Goal: Task Accomplishment & Management: Manage account settings

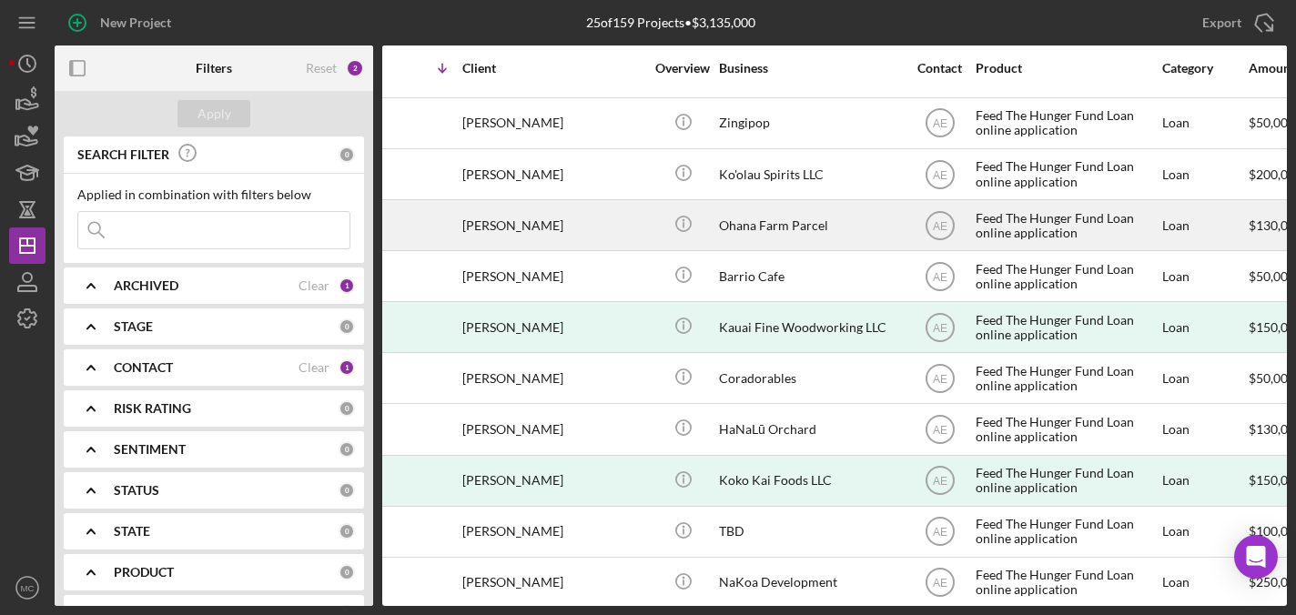
scroll to position [759, 0]
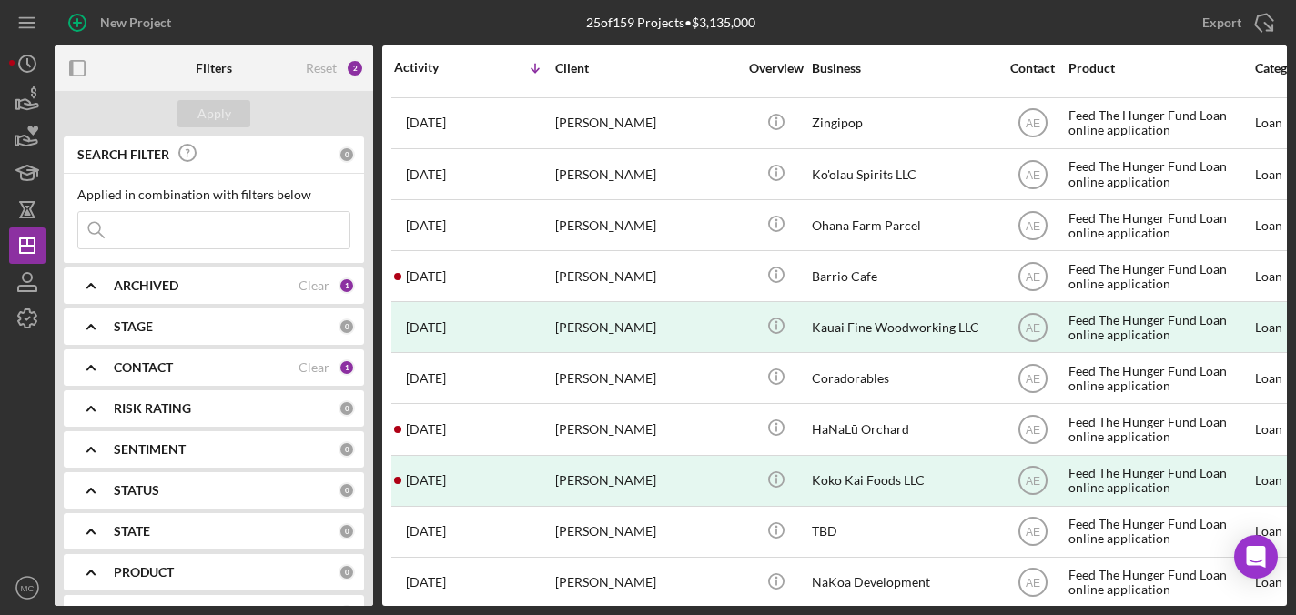
click at [166, 377] on div "CONTACT Clear 1" at bounding box center [234, 368] width 241 height 36
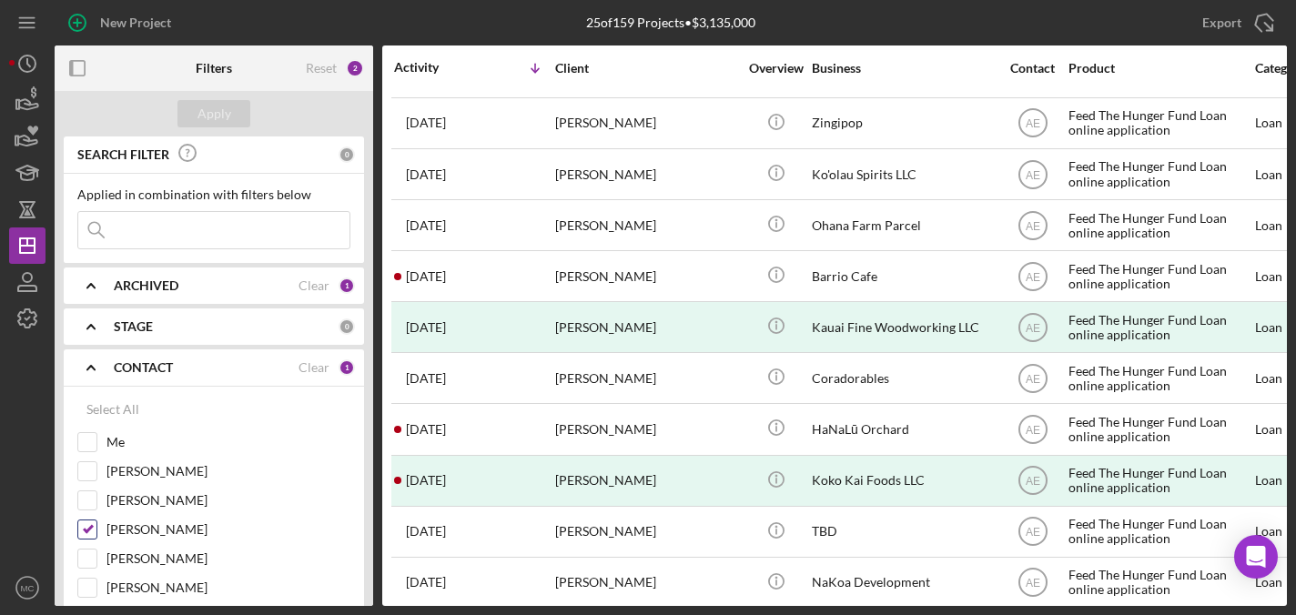
click at [90, 526] on input "[PERSON_NAME]" at bounding box center [87, 530] width 18 height 18
checkbox input "false"
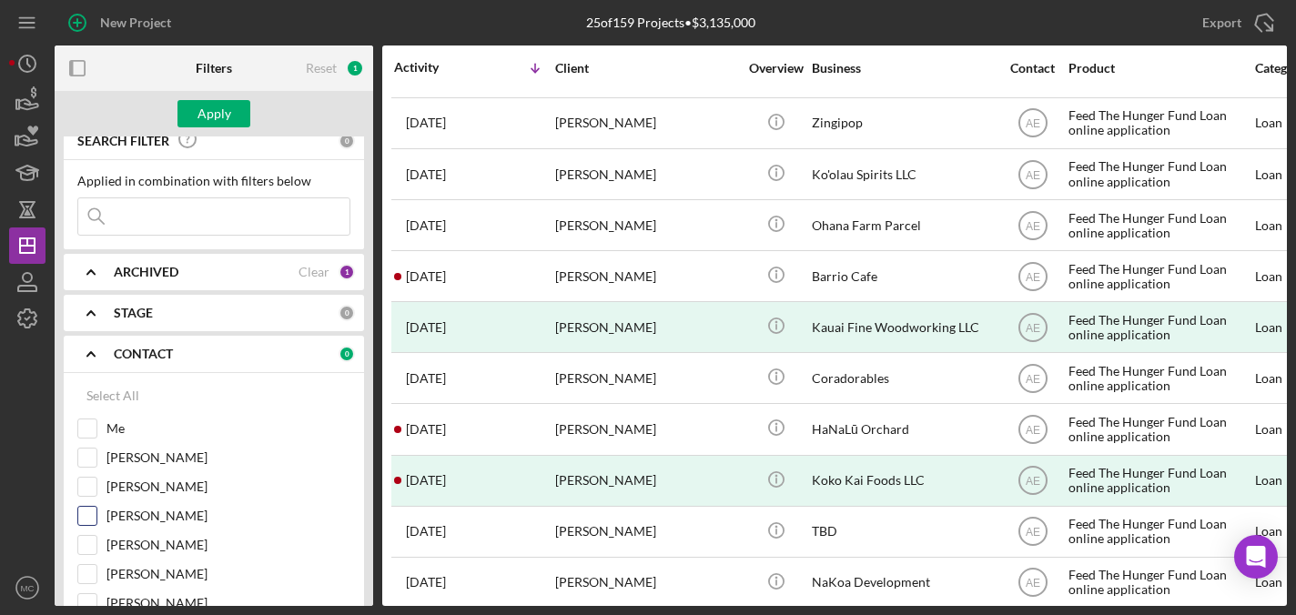
scroll to position [16, 0]
click at [82, 545] on input "[PERSON_NAME]" at bounding box center [87, 542] width 18 height 18
checkbox input "true"
click at [217, 107] on div "Apply" at bounding box center [215, 113] width 34 height 27
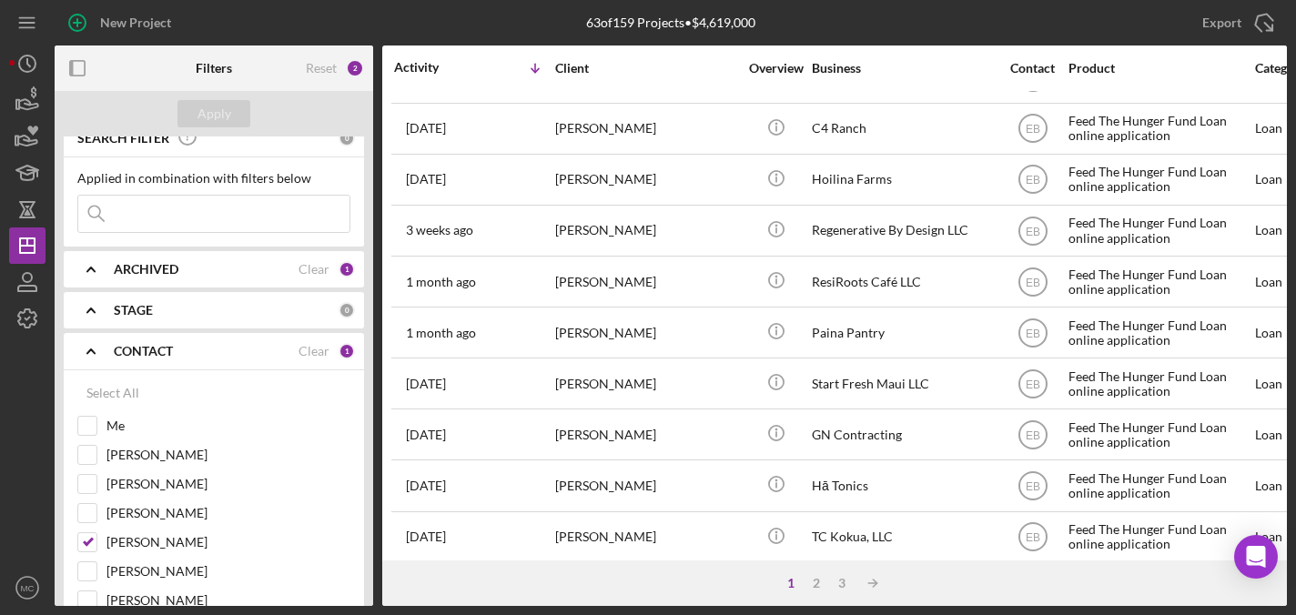
scroll to position [0, 0]
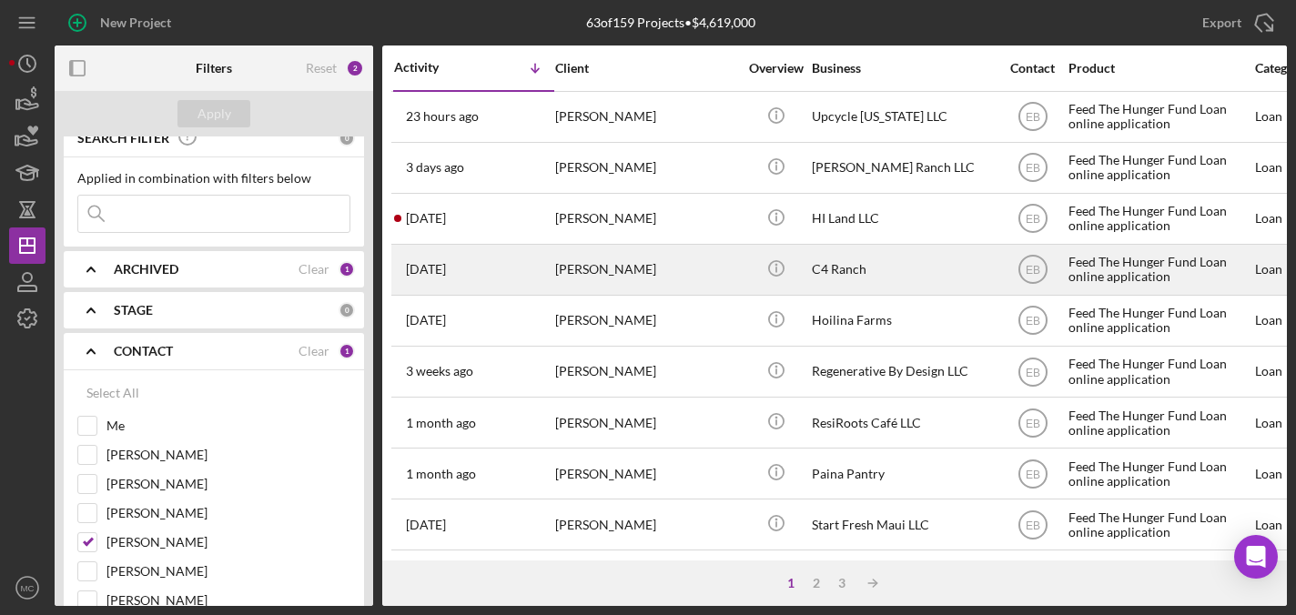
click at [654, 269] on div "[PERSON_NAME]" at bounding box center [646, 270] width 182 height 48
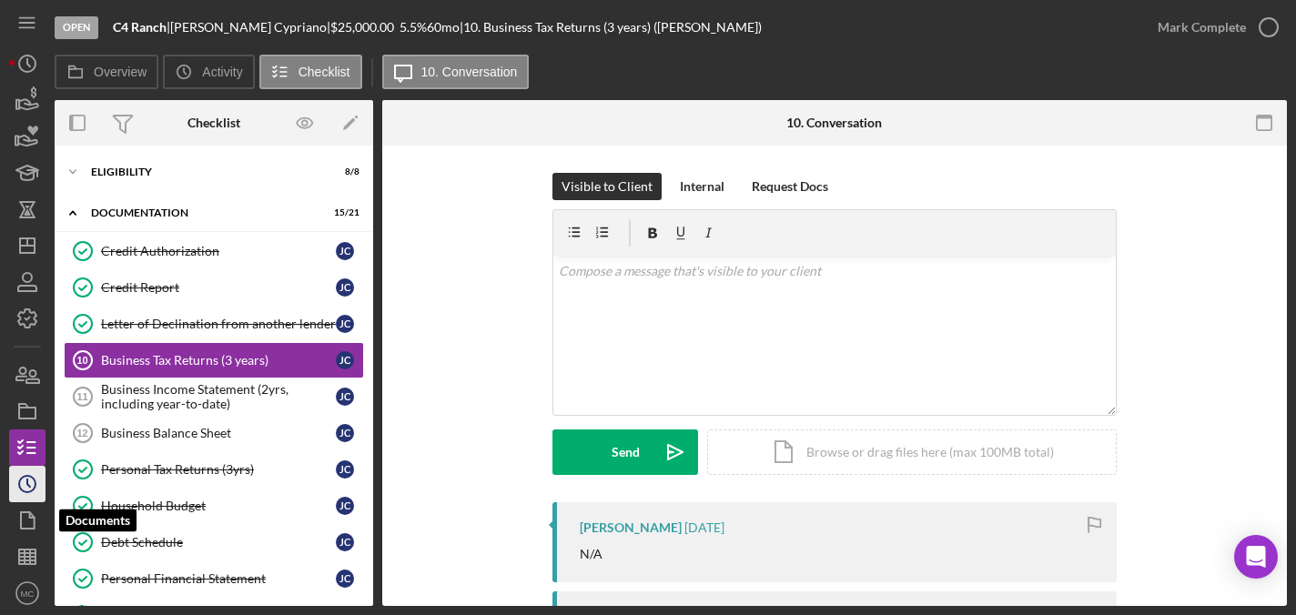
scroll to position [5, 0]
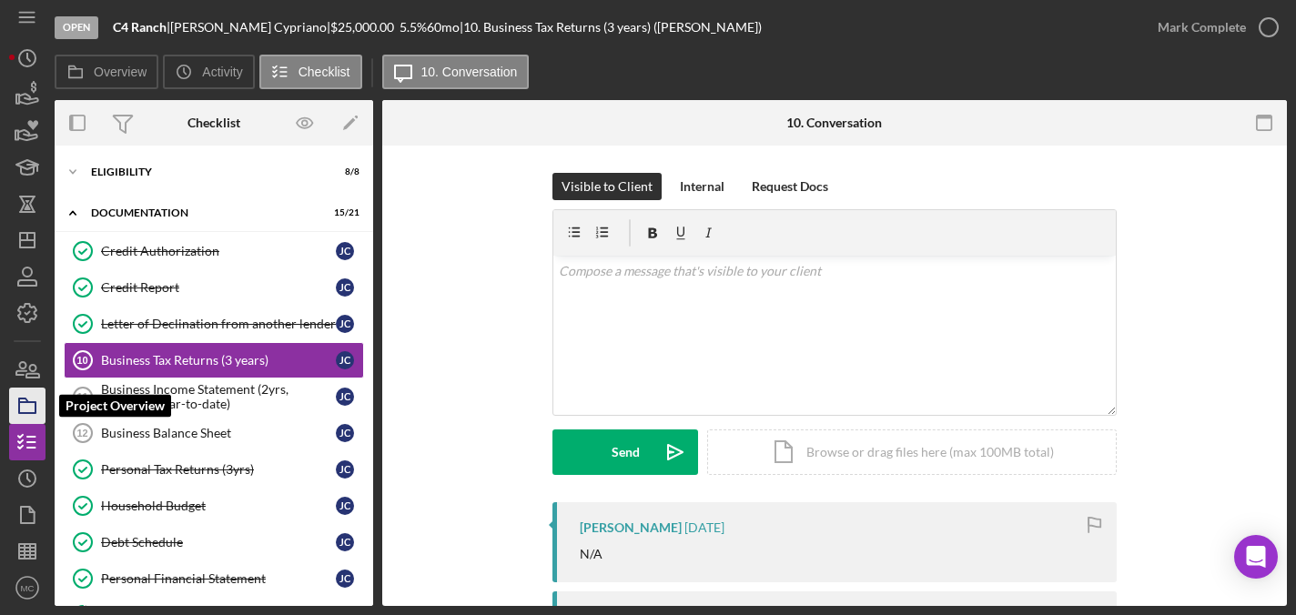
click at [25, 405] on icon "button" at bounding box center [28, 406] width 46 height 46
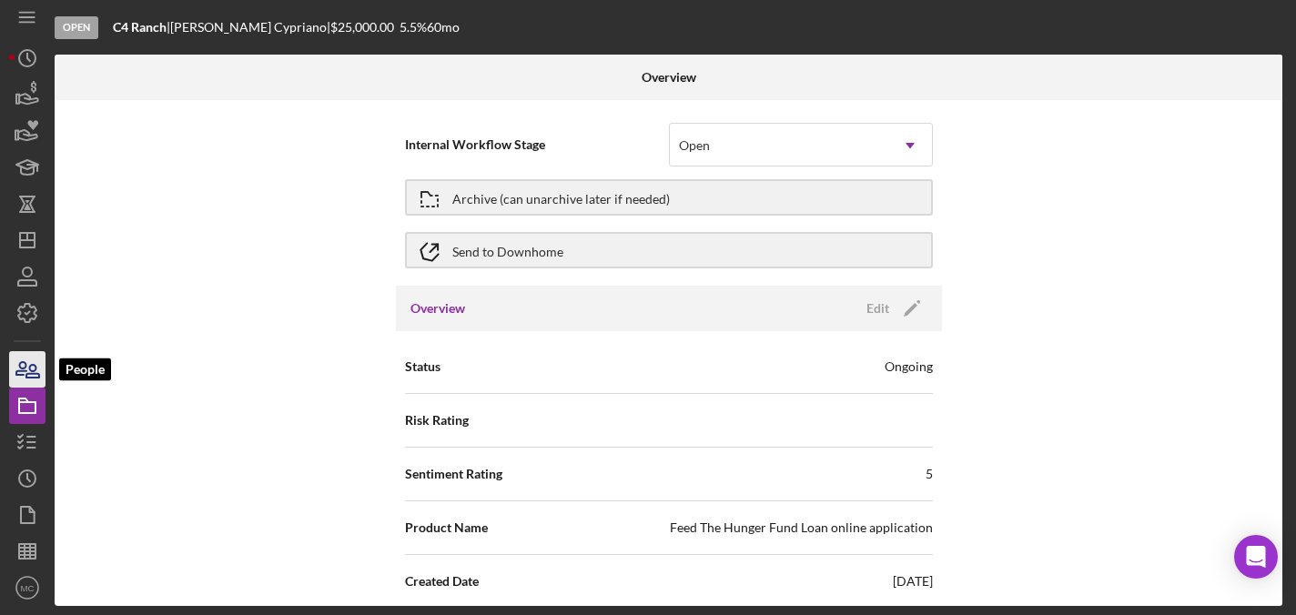
click at [18, 361] on icon "button" at bounding box center [28, 370] width 46 height 46
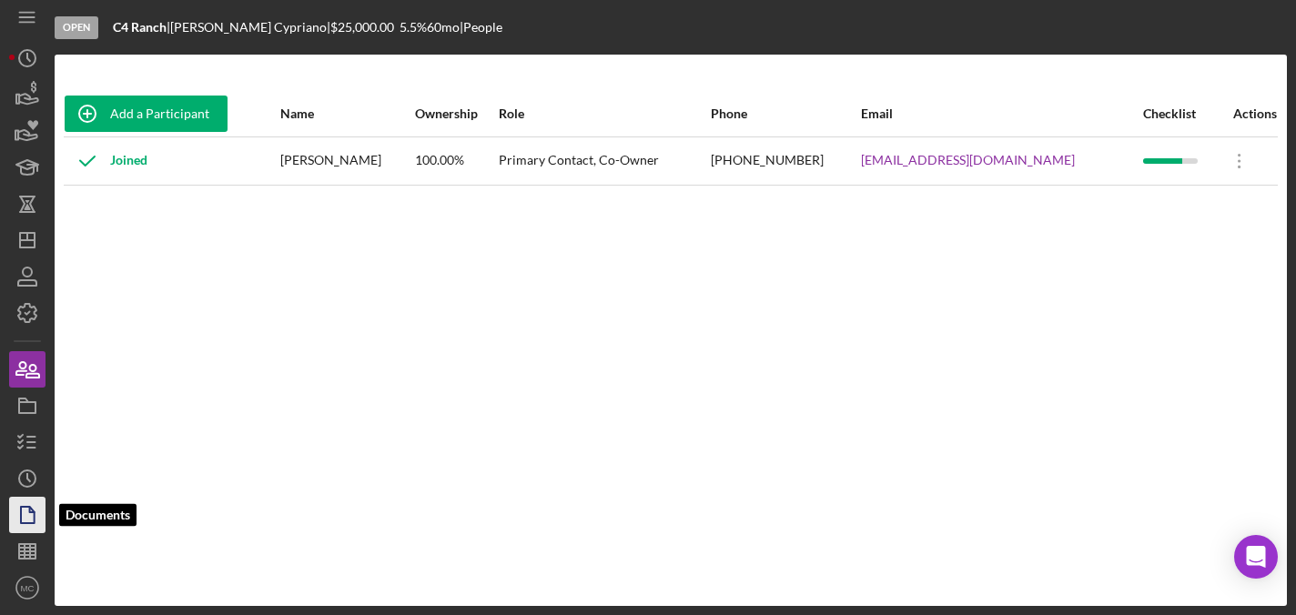
click at [32, 522] on icon "button" at bounding box center [28, 516] width 46 height 46
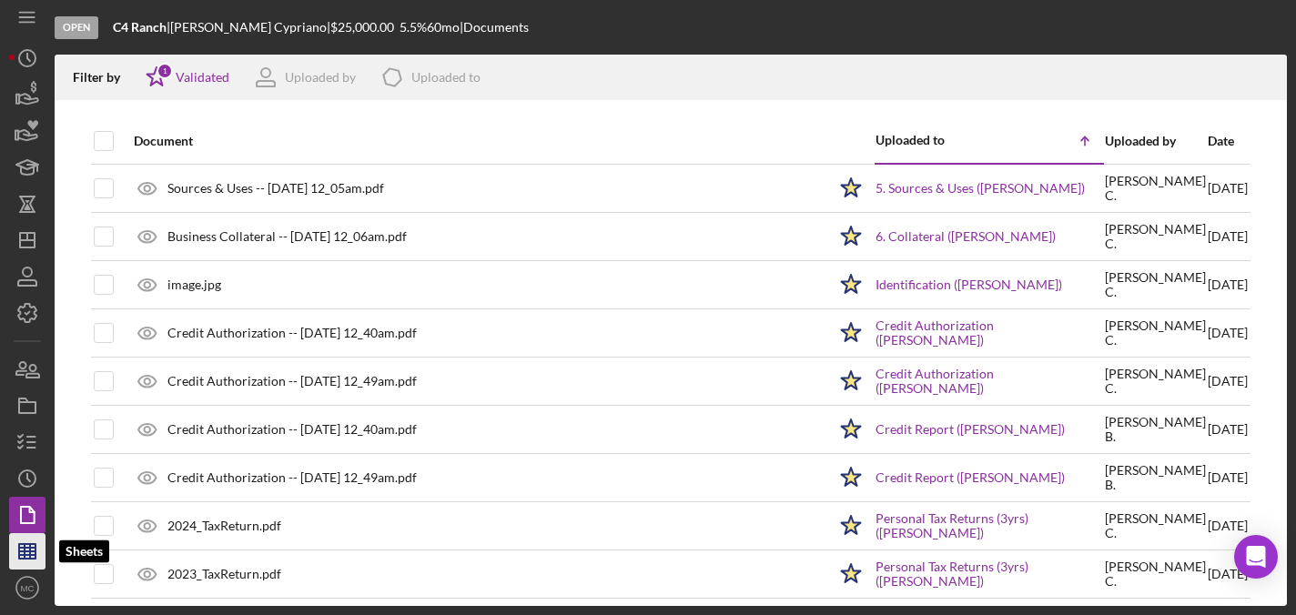
click at [27, 541] on icon "button" at bounding box center [28, 552] width 46 height 46
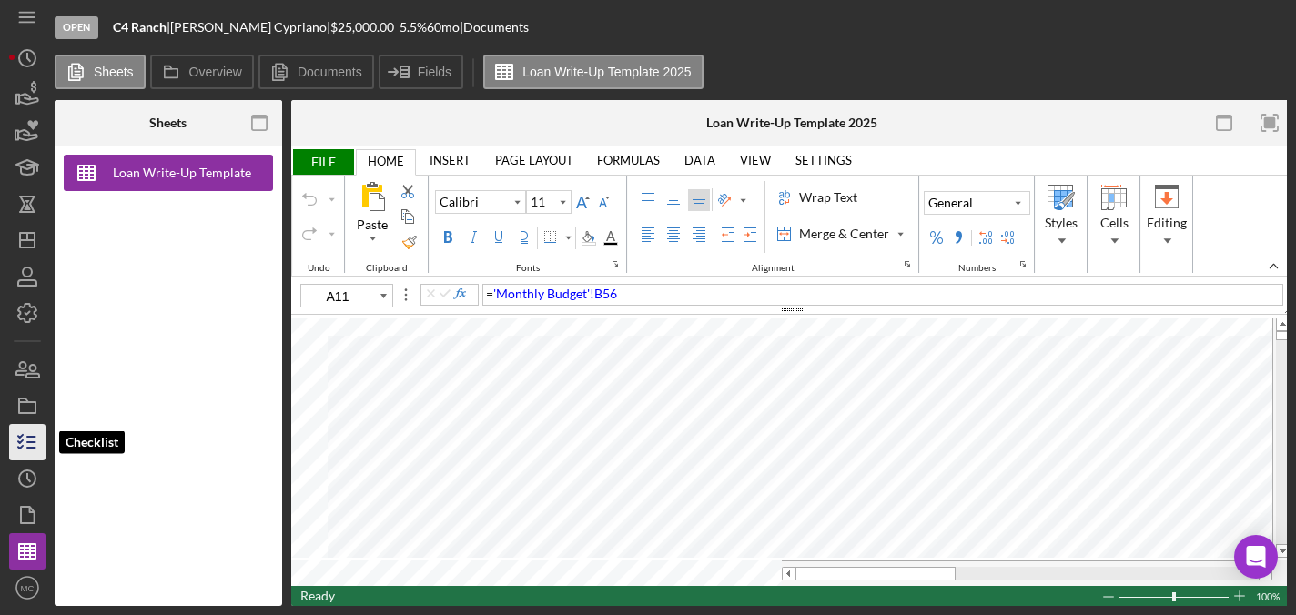
click at [23, 444] on icon "button" at bounding box center [28, 443] width 46 height 46
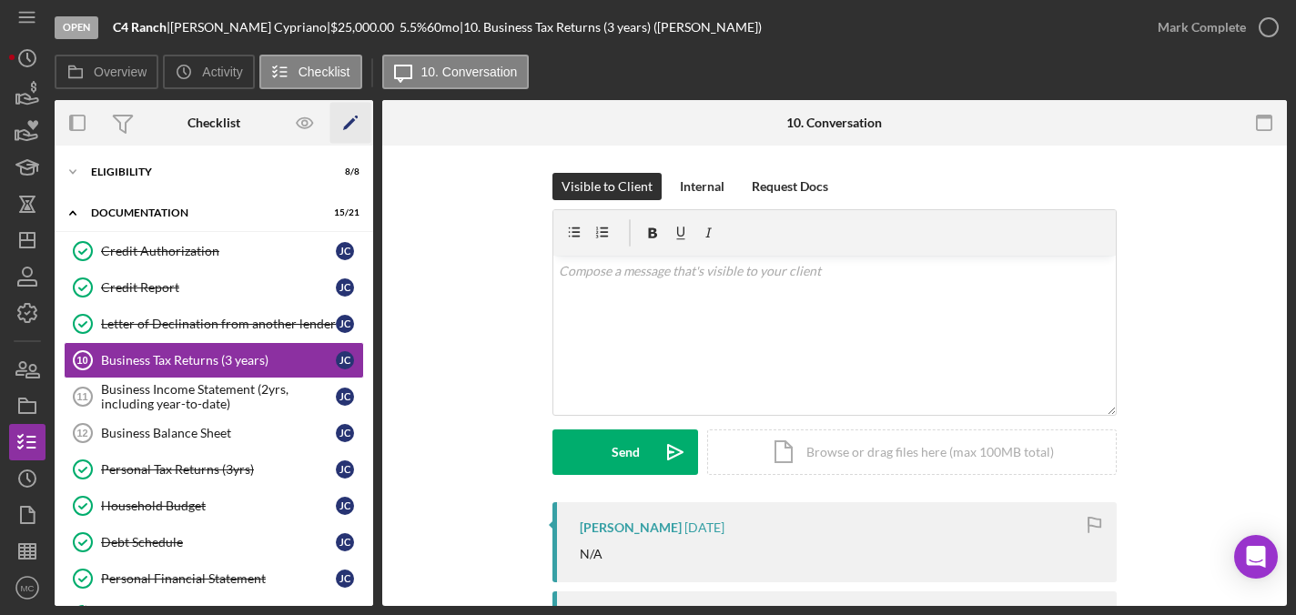
click at [350, 117] on icon "Icon/Edit" at bounding box center [350, 123] width 41 height 41
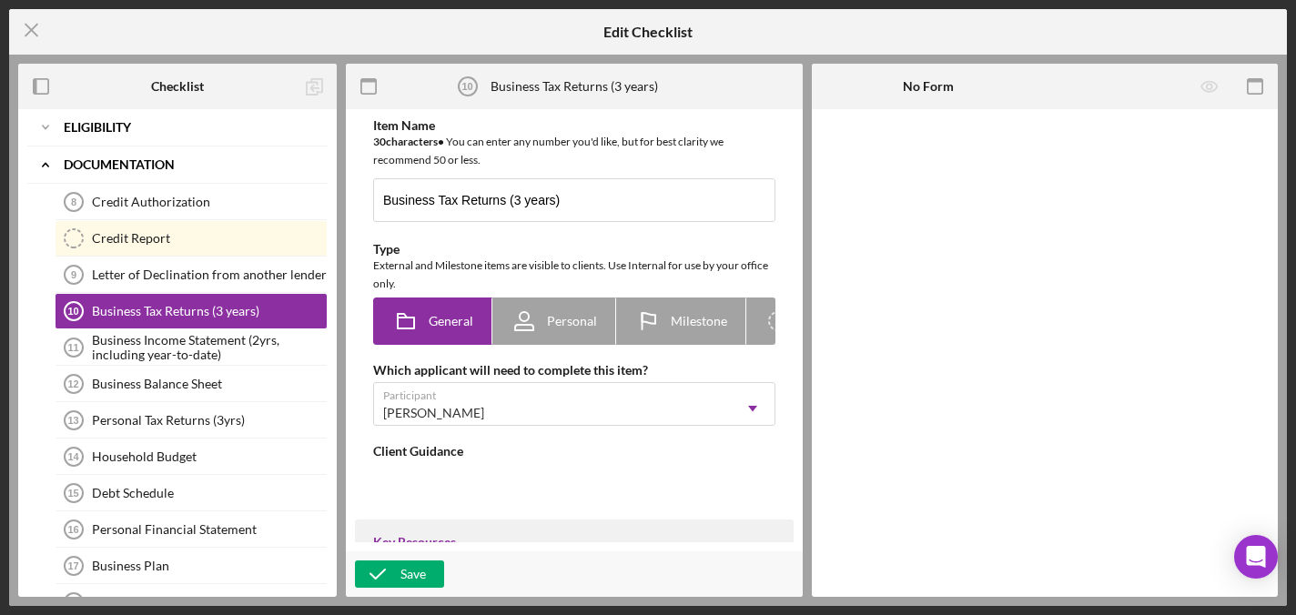
type textarea "<div>Please submit here the past 3 years of business tax returns. This will be …"
type textarea "<div>Thanks for sending!</div>"
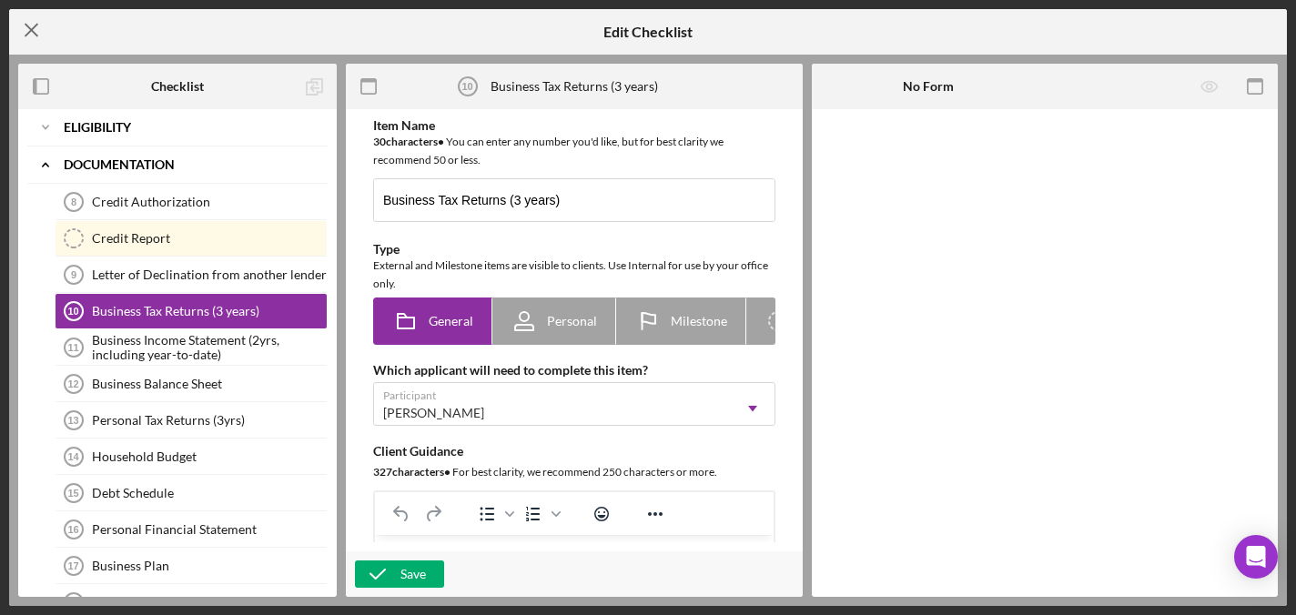
click at [24, 33] on icon "Icon/Menu Close" at bounding box center [32, 30] width 46 height 46
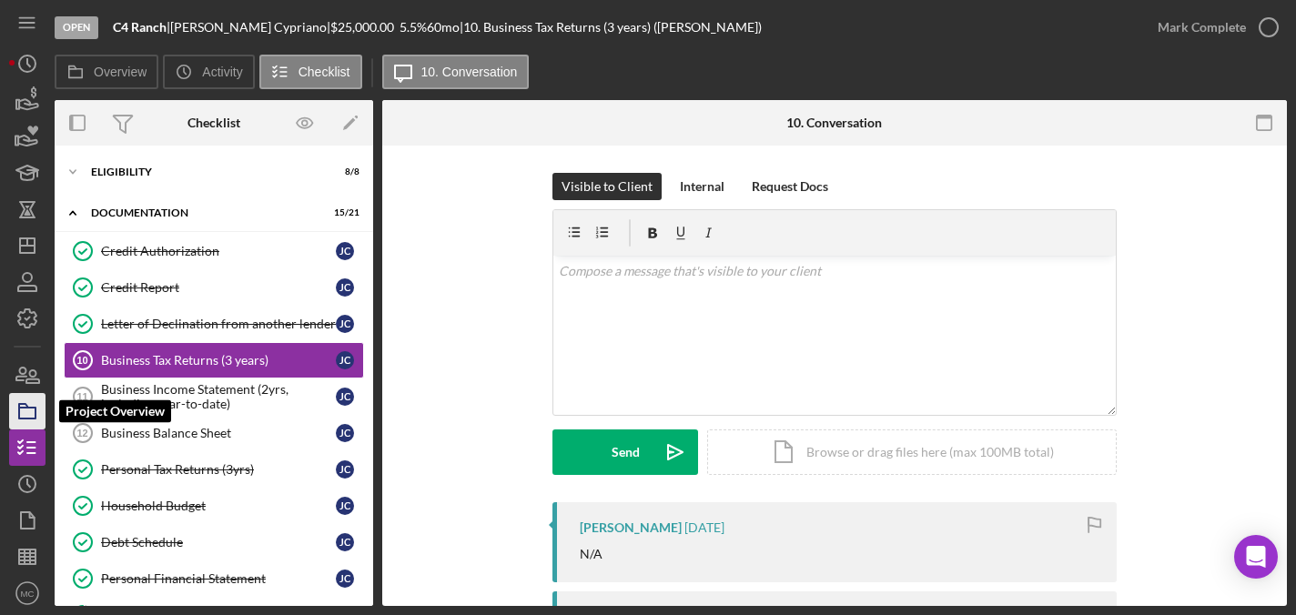
click at [27, 413] on icon "button" at bounding box center [28, 412] width 46 height 46
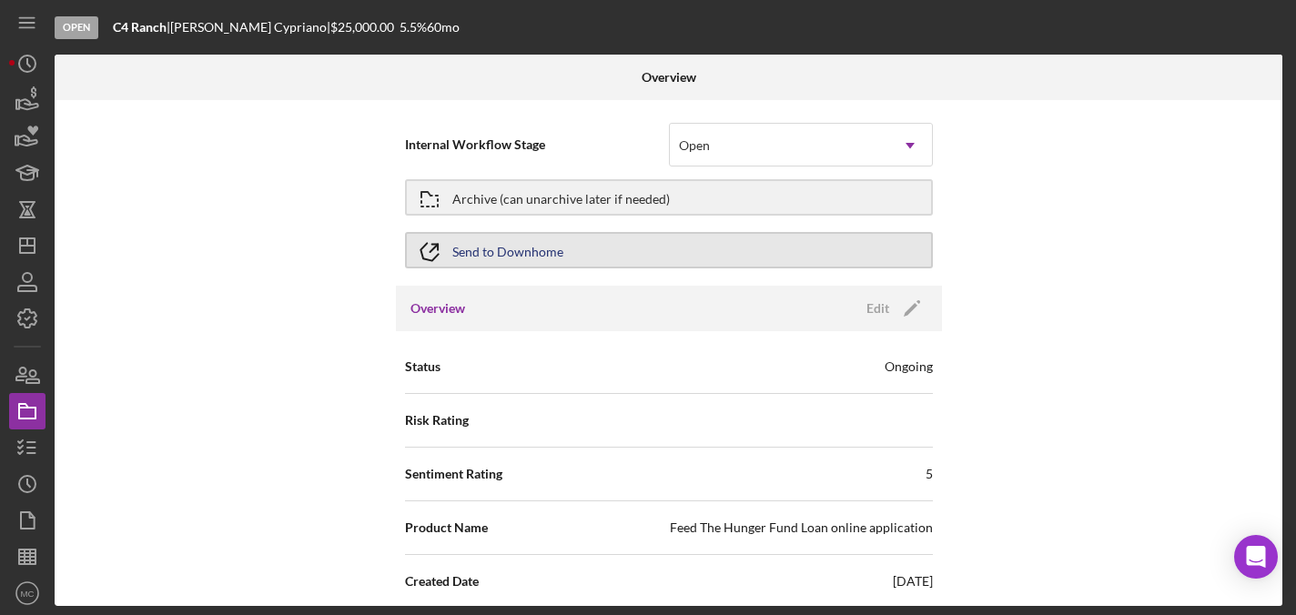
click at [511, 250] on div "Send to Downhome" at bounding box center [507, 250] width 111 height 33
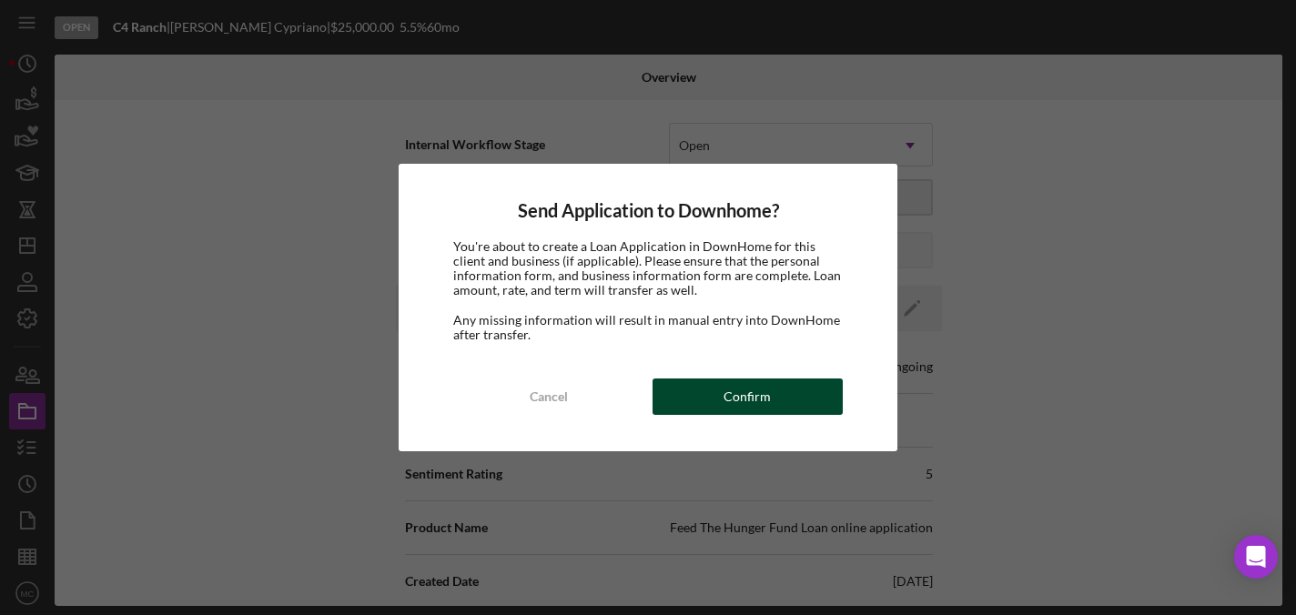
click at [744, 395] on div "Confirm" at bounding box center [747, 397] width 47 height 36
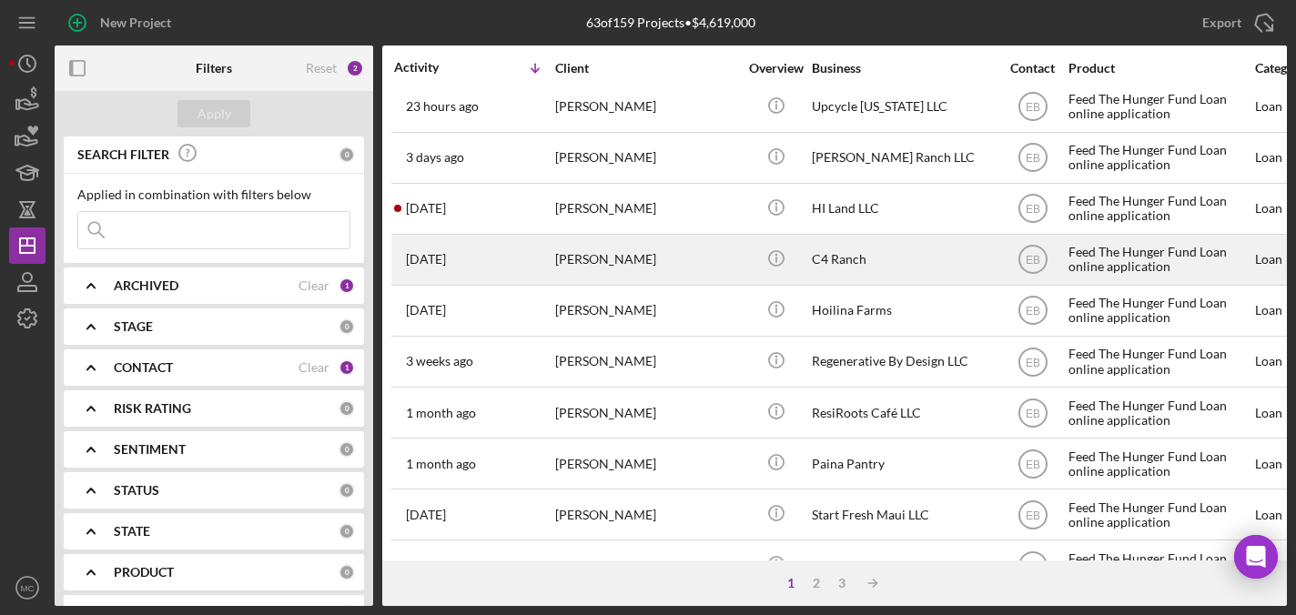
scroll to position [12, 0]
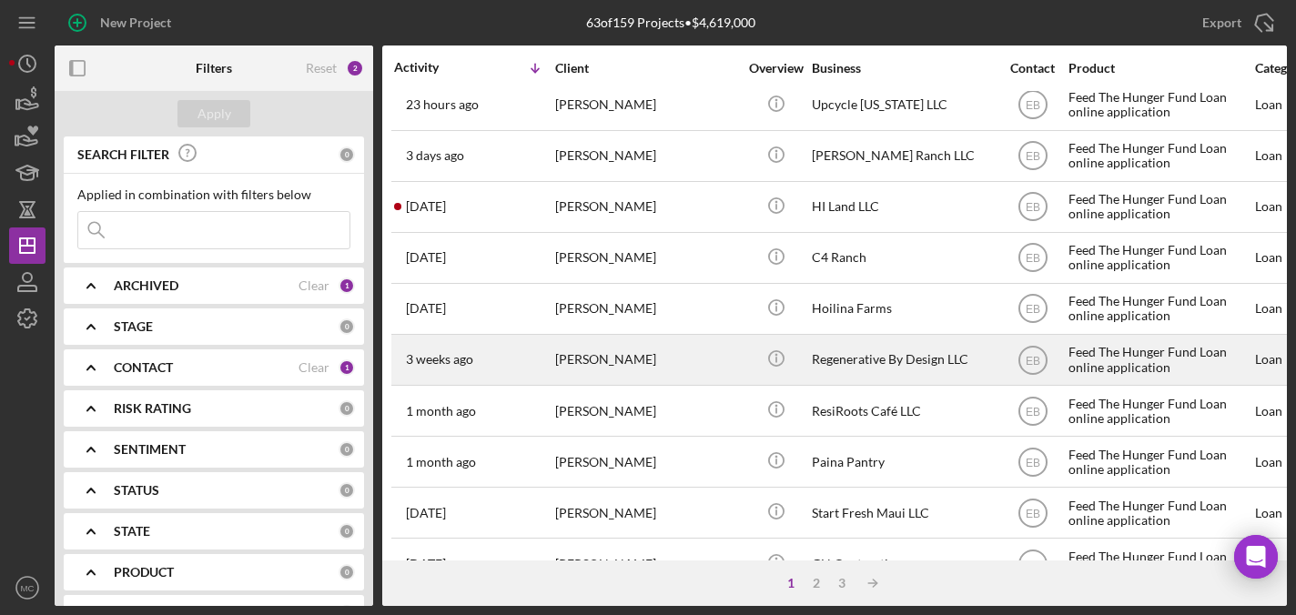
click at [714, 356] on div "[PERSON_NAME]" at bounding box center [646, 360] width 182 height 48
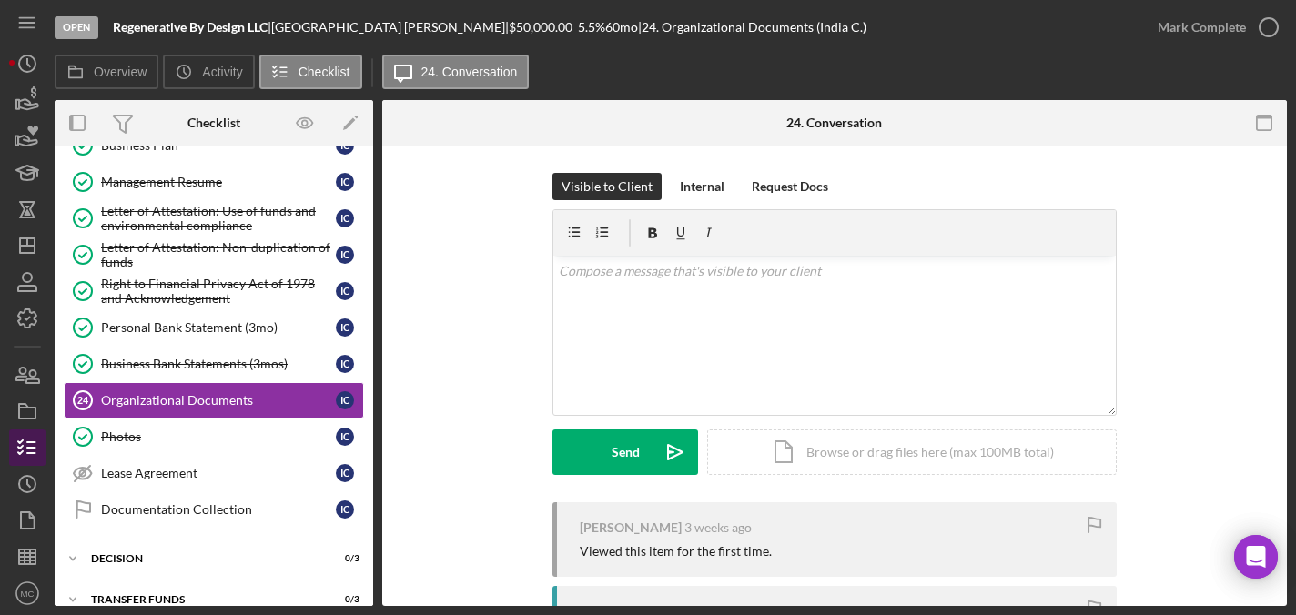
scroll to position [492, 0]
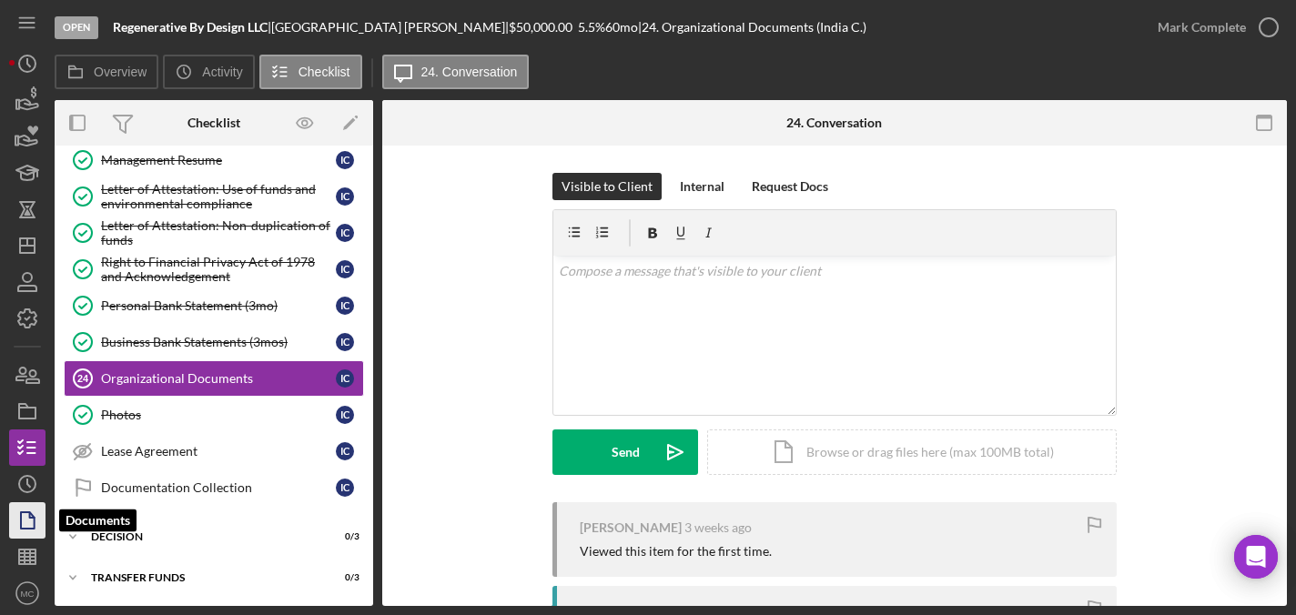
click at [22, 510] on icon "button" at bounding box center [28, 521] width 46 height 46
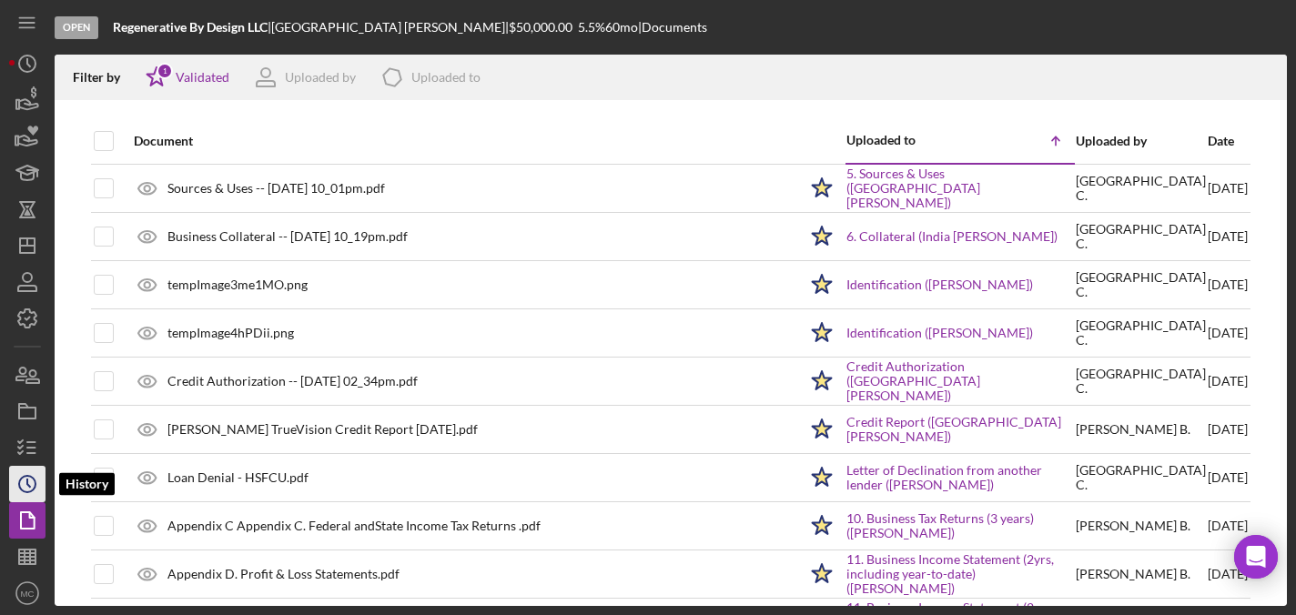
click at [25, 481] on icon "Icon/History" at bounding box center [28, 485] width 46 height 46
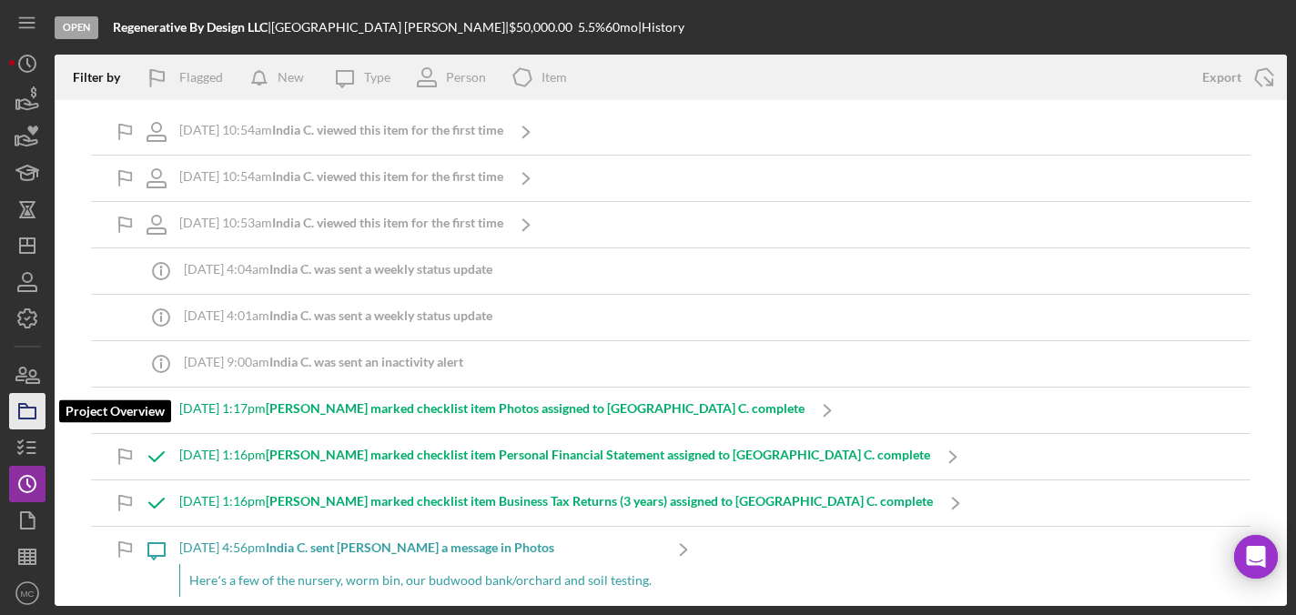
click at [25, 406] on icon "button" at bounding box center [28, 412] width 46 height 46
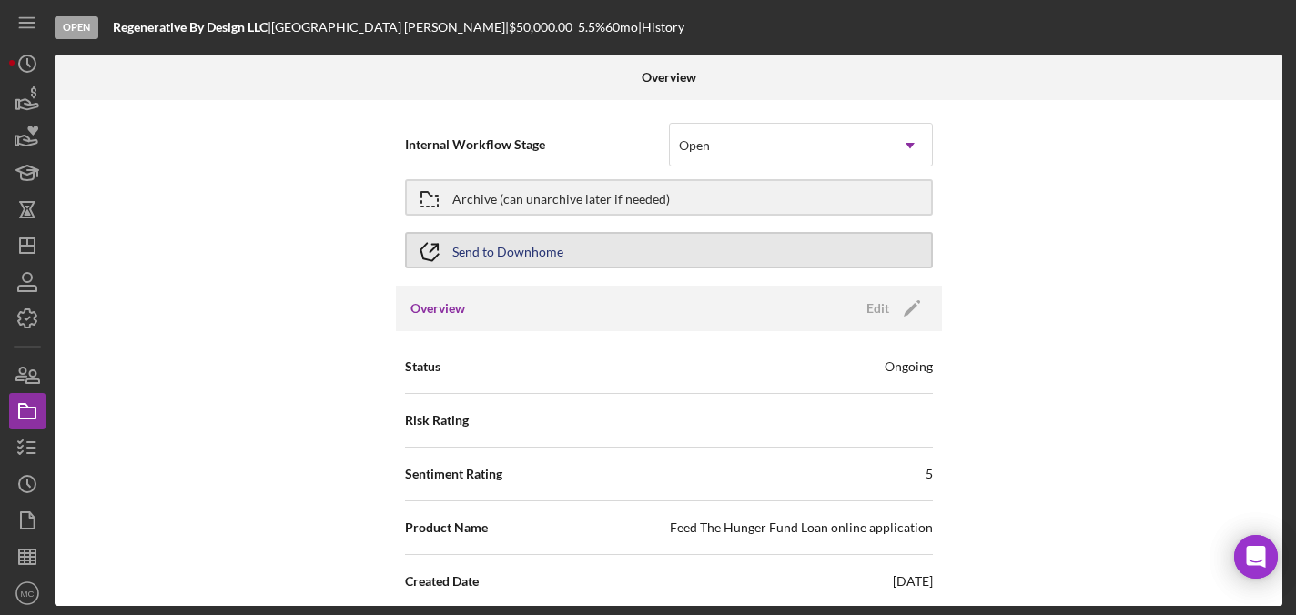
click at [464, 249] on div "Send to Downhome" at bounding box center [507, 250] width 111 height 33
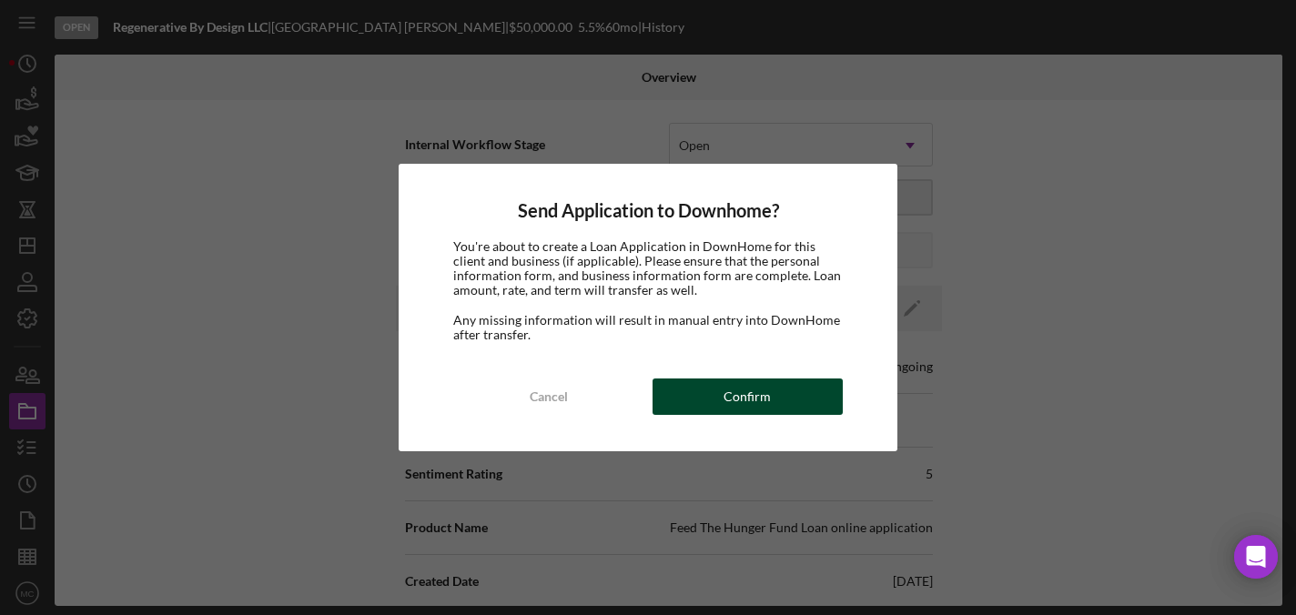
click at [757, 391] on div "Confirm" at bounding box center [747, 397] width 47 height 36
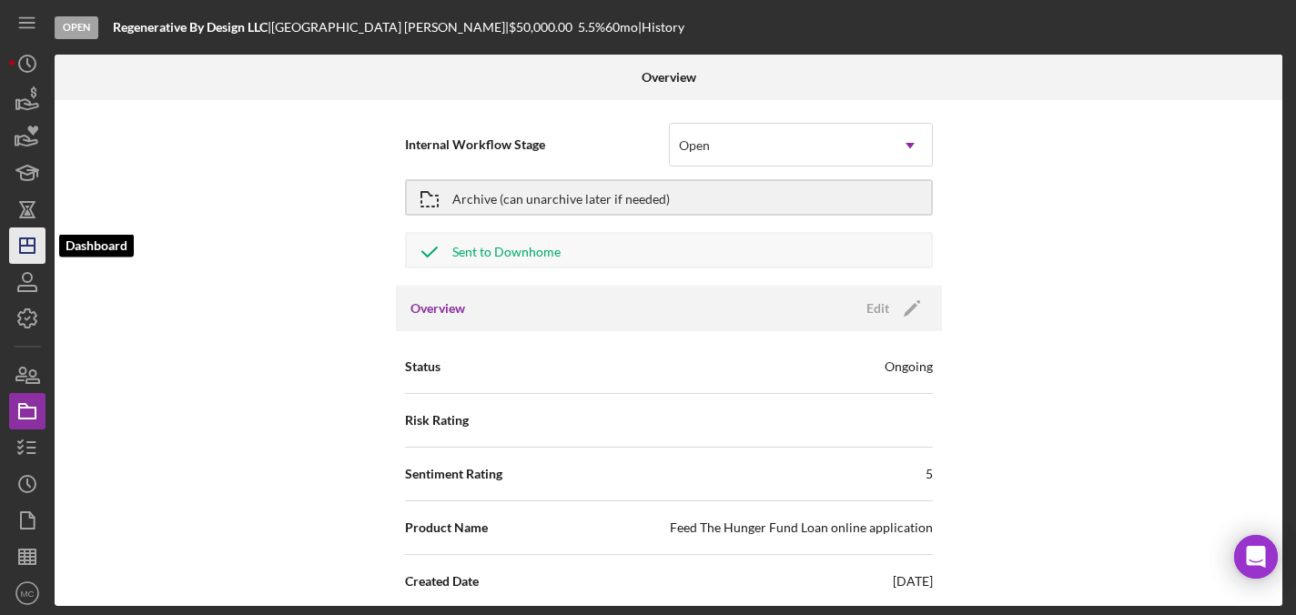
click at [21, 253] on polygon "button" at bounding box center [27, 246] width 15 height 15
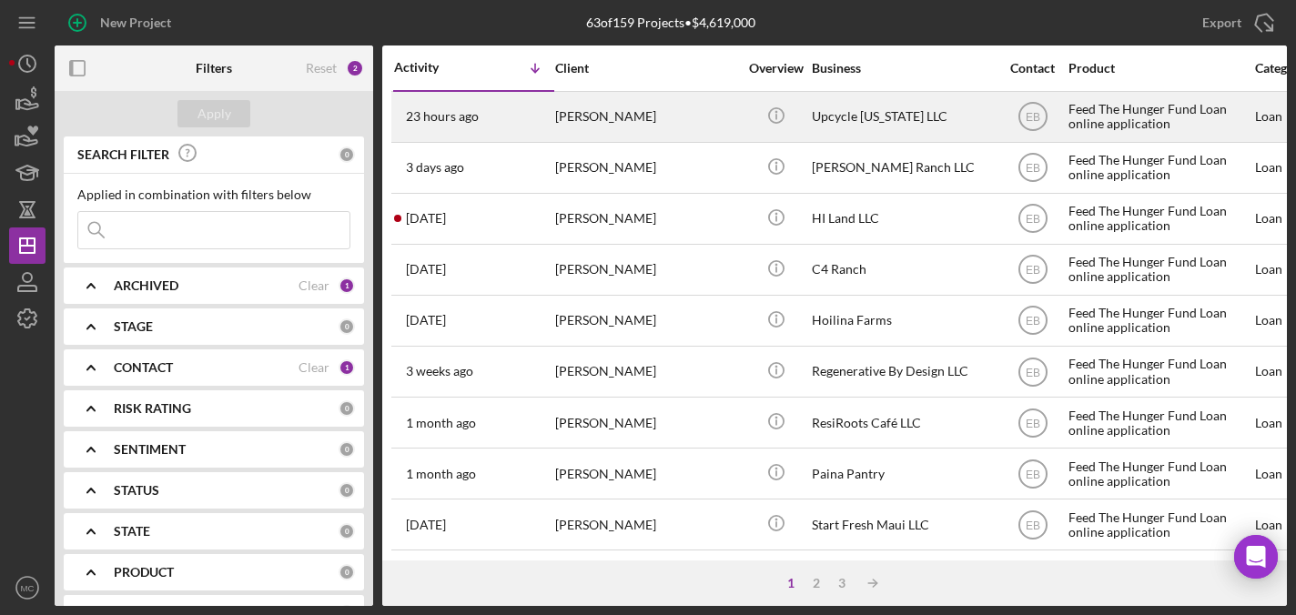
click at [703, 128] on div "[PERSON_NAME]" at bounding box center [646, 117] width 182 height 48
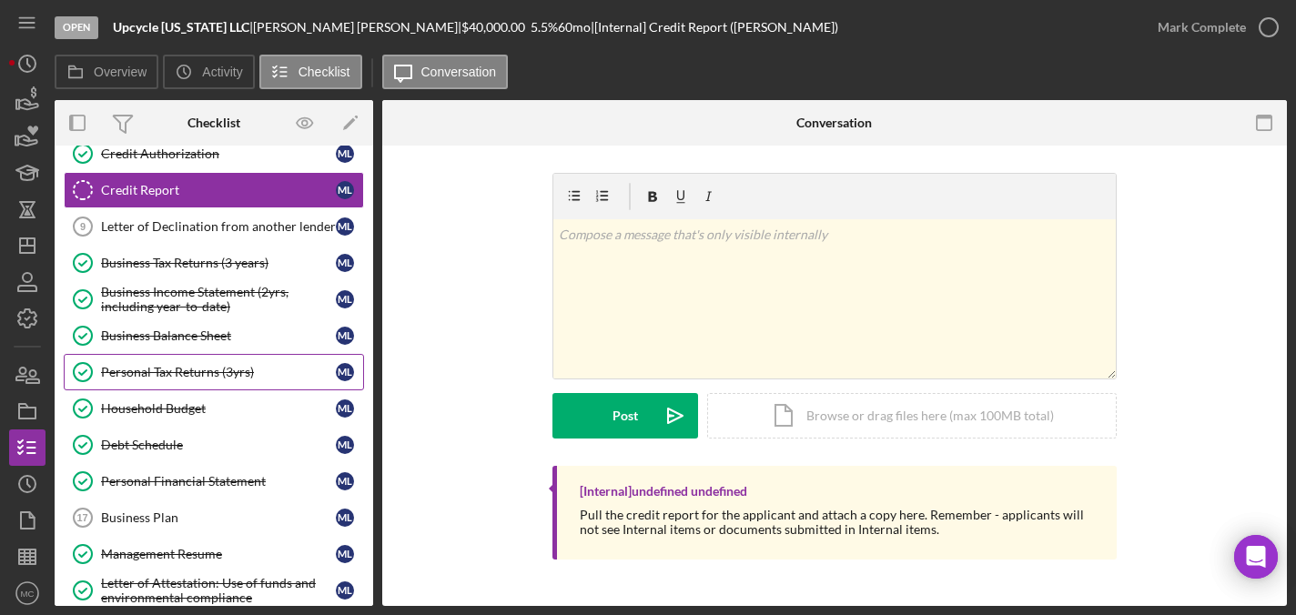
scroll to position [96, 0]
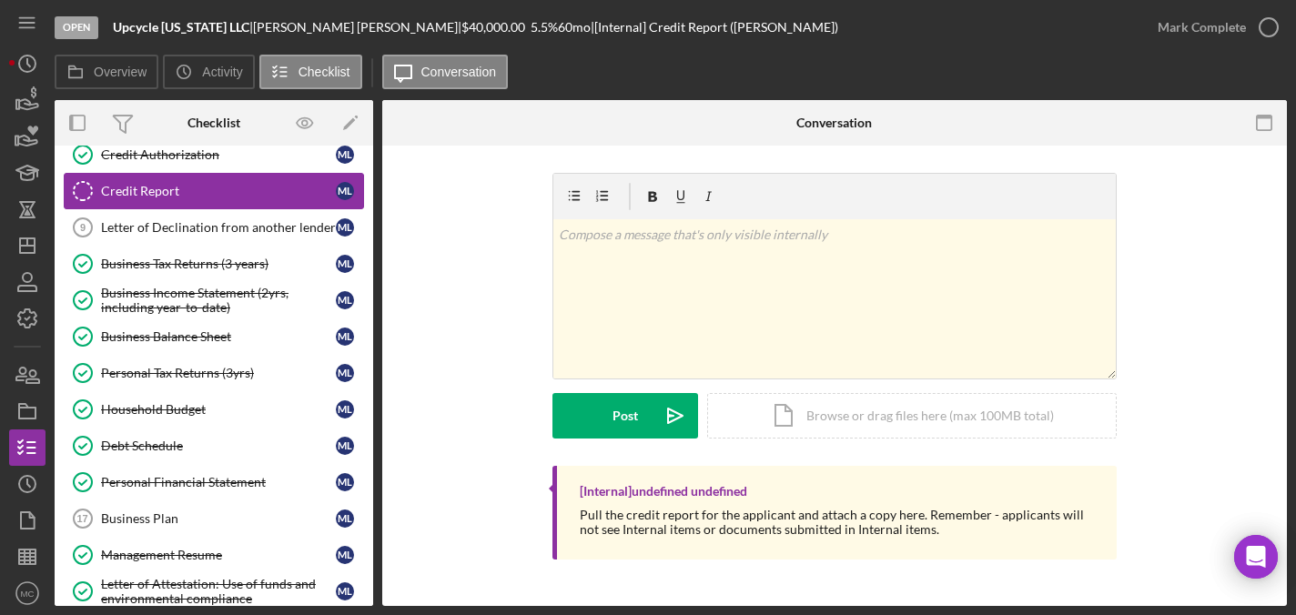
click at [158, 185] on div "Credit Report" at bounding box center [218, 191] width 235 height 15
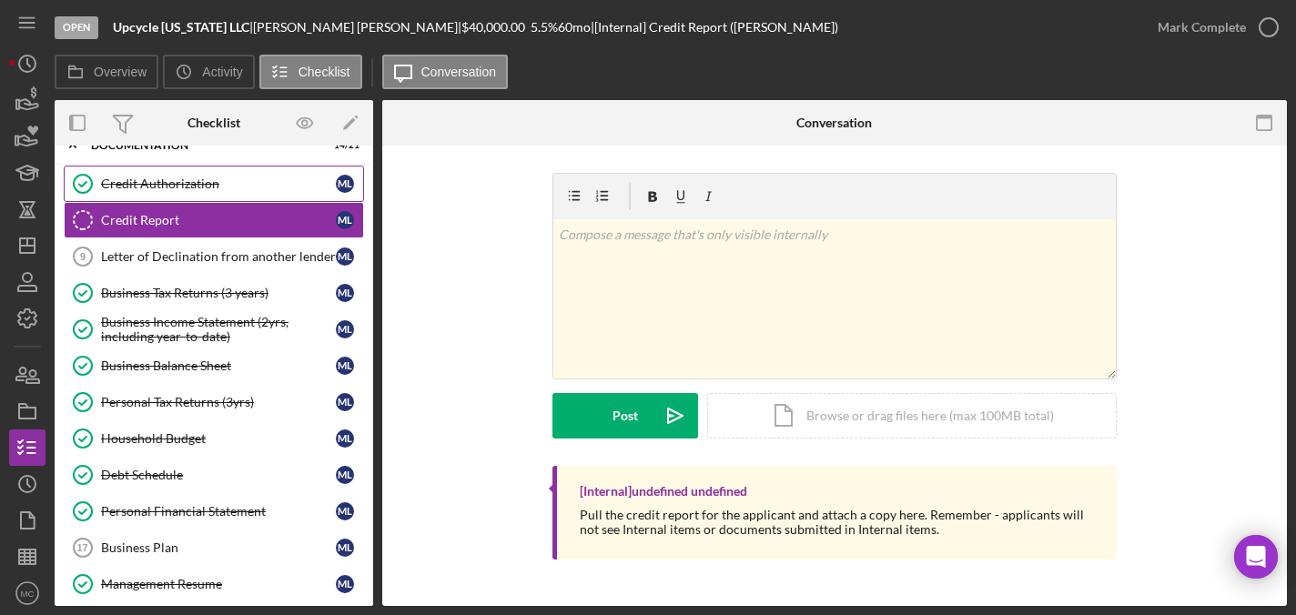
click at [158, 184] on div "Credit Authorization" at bounding box center [218, 184] width 235 height 15
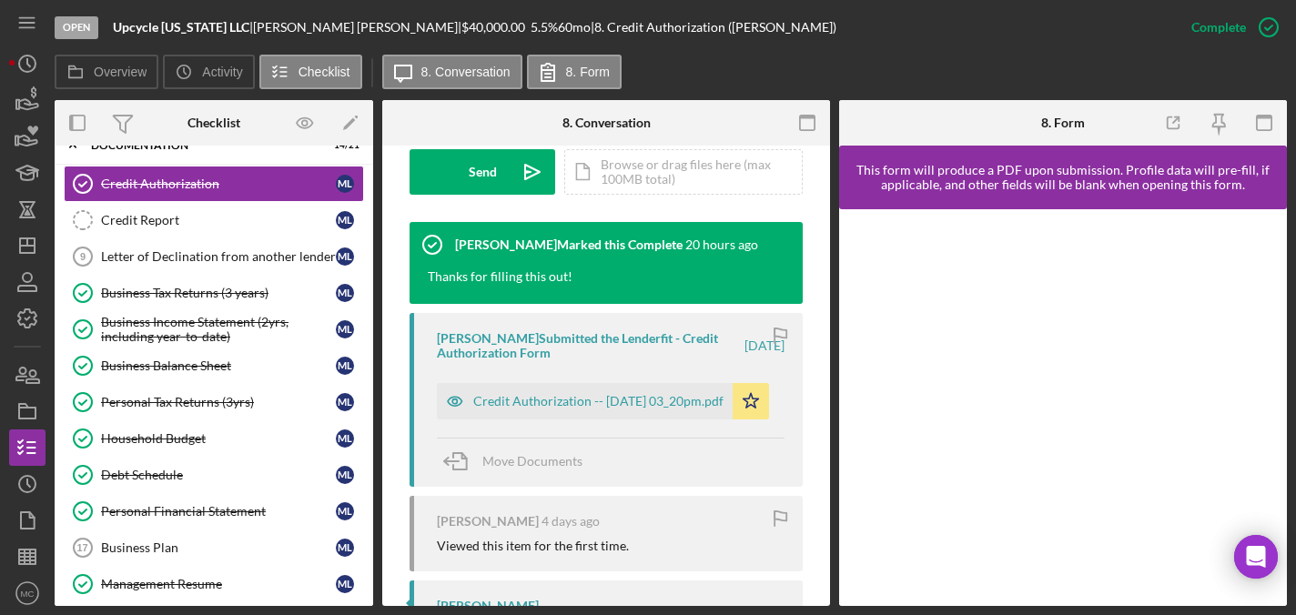
scroll to position [567, 0]
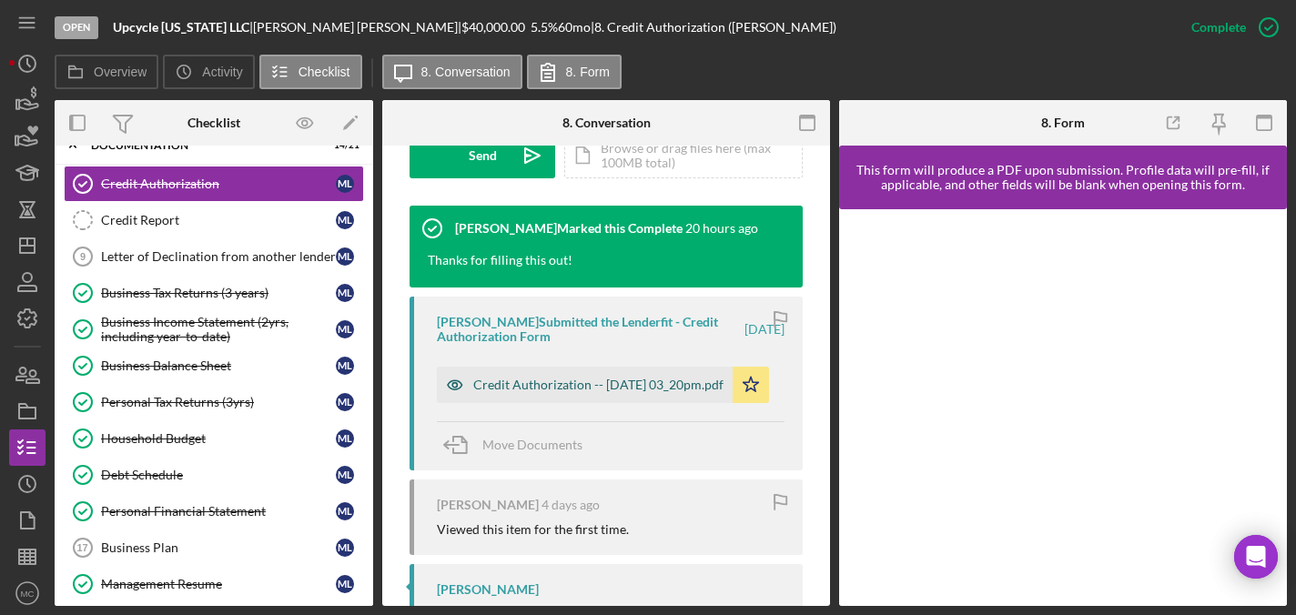
click at [516, 389] on div "Credit Authorization -- [DATE] 03_20pm.pdf" at bounding box center [598, 385] width 250 height 15
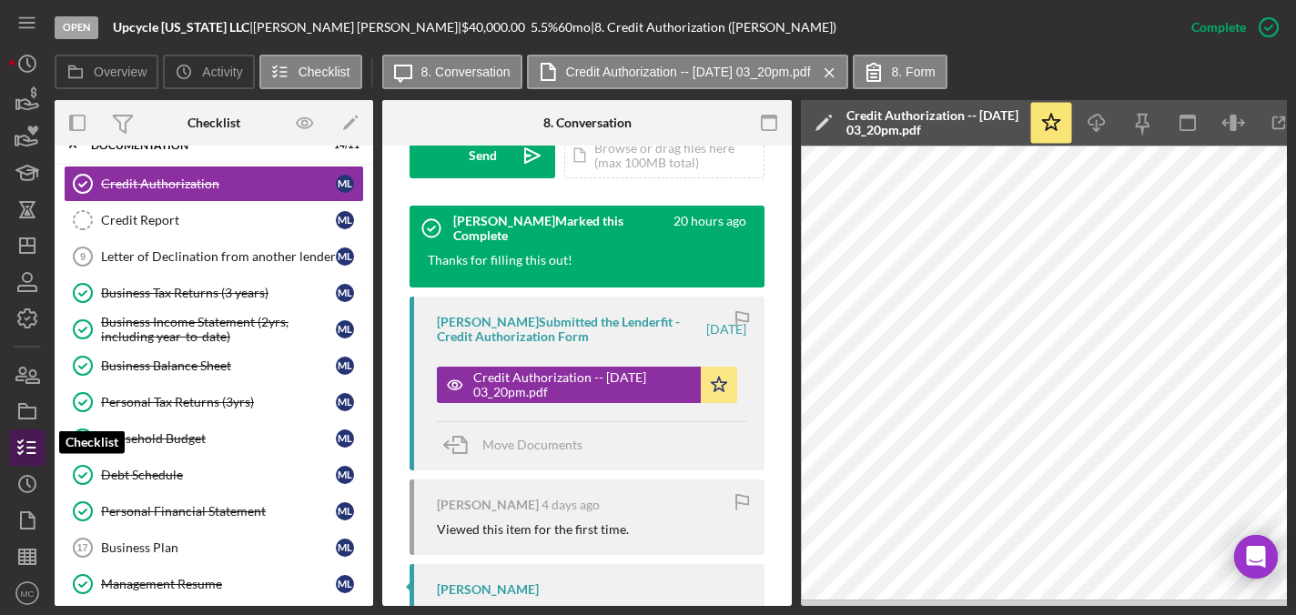
scroll to position [5, 0]
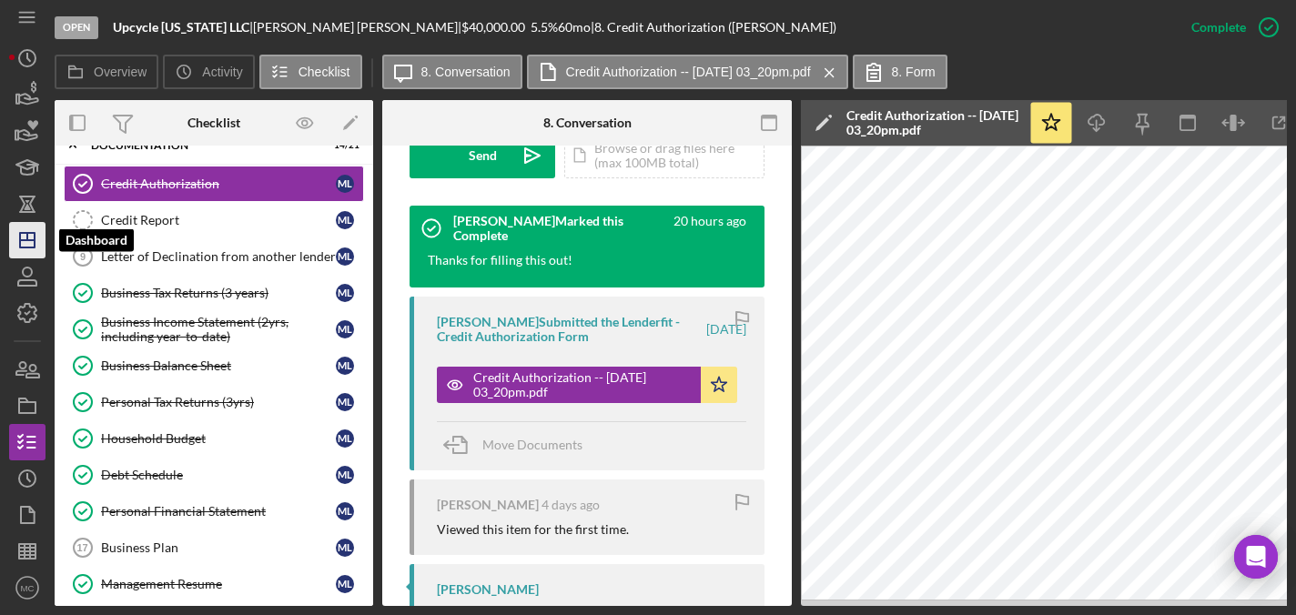
click at [35, 236] on polygon "button" at bounding box center [27, 240] width 15 height 15
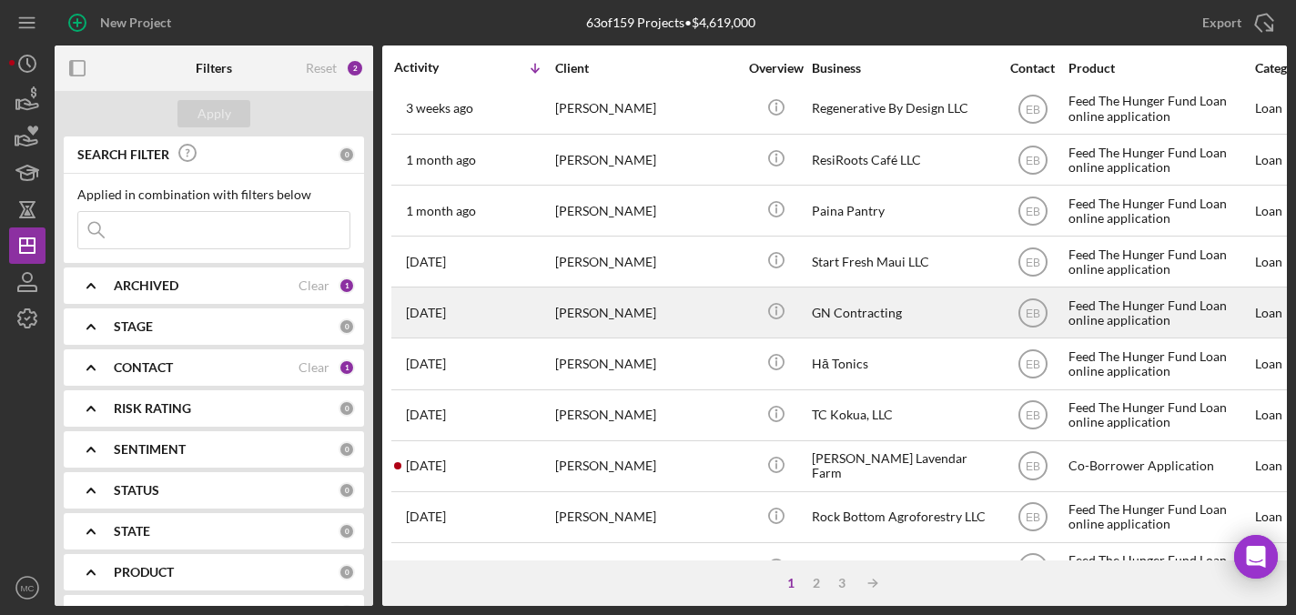
scroll to position [293, 0]
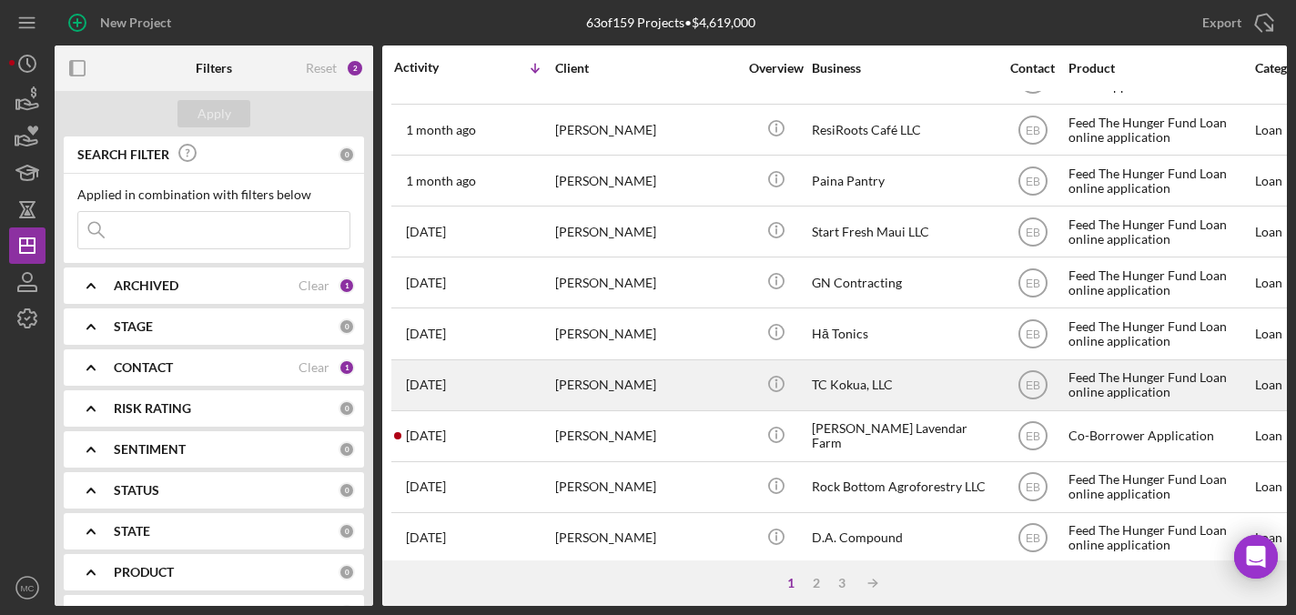
click at [575, 378] on div "[PERSON_NAME]" at bounding box center [646, 385] width 182 height 48
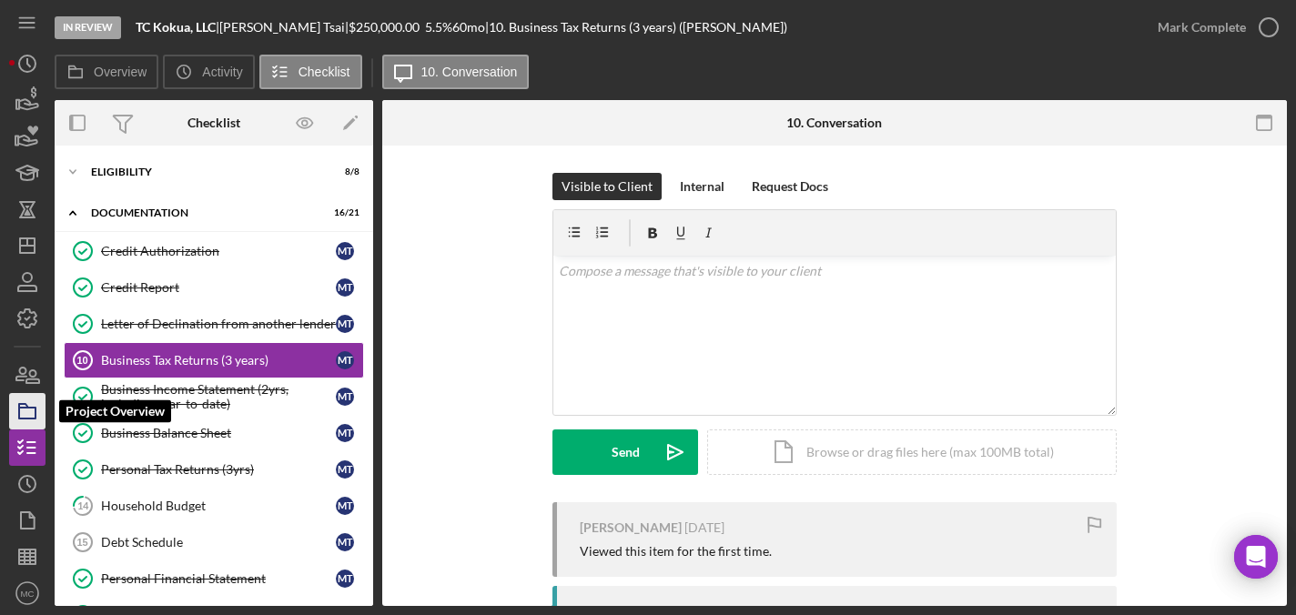
click at [24, 411] on icon "button" at bounding box center [28, 412] width 46 height 46
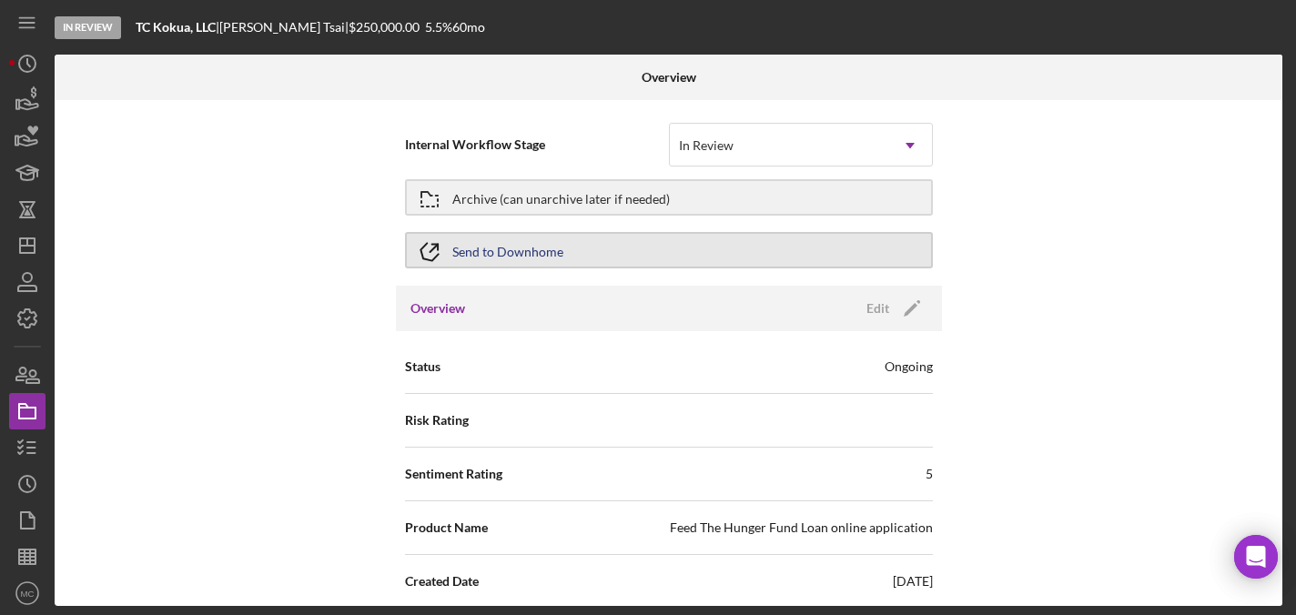
click at [481, 257] on div "Send to Downhome" at bounding box center [507, 250] width 111 height 33
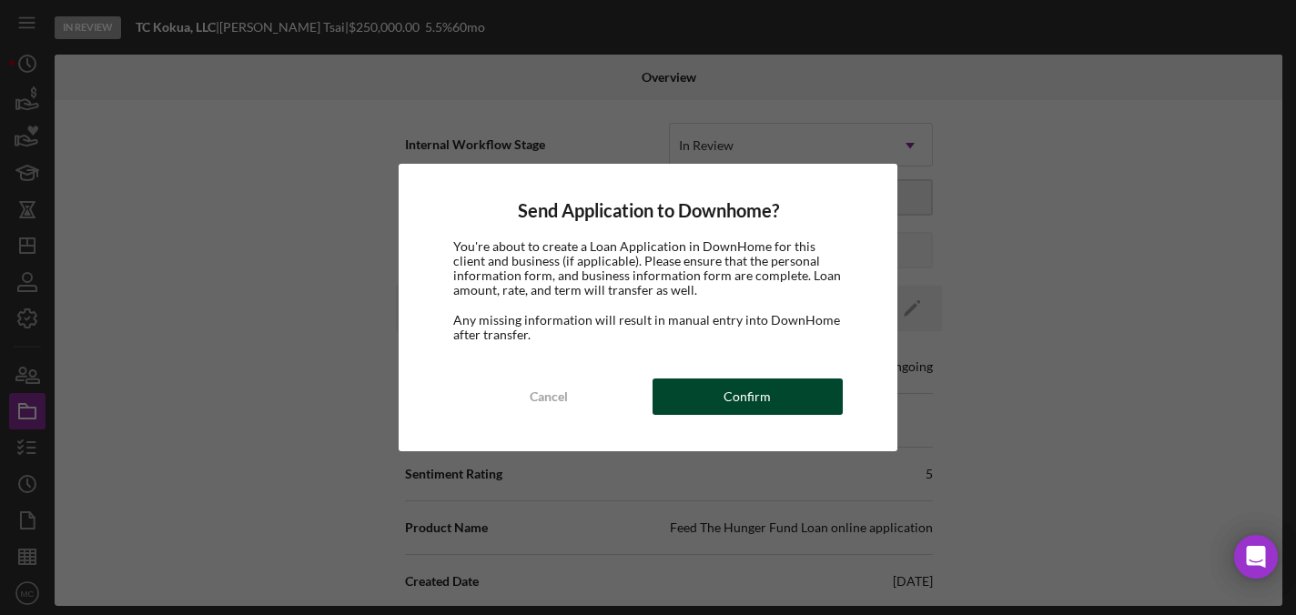
click at [721, 391] on button "Confirm" at bounding box center [748, 397] width 190 height 36
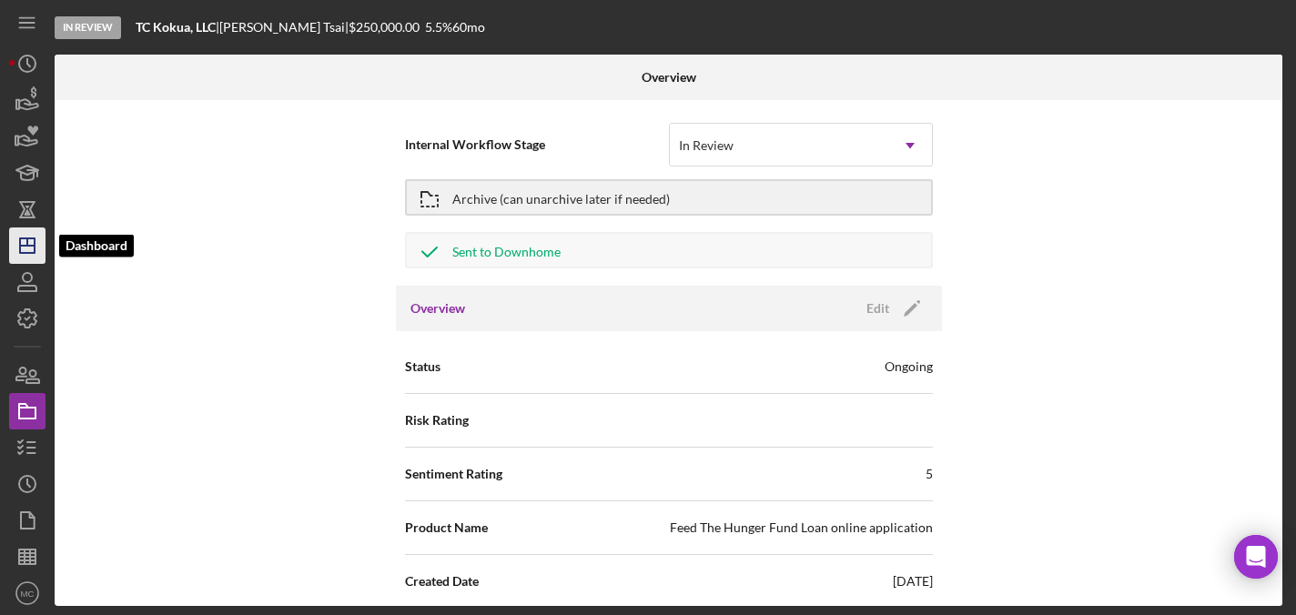
click at [31, 249] on icon "Icon/Dashboard" at bounding box center [28, 246] width 46 height 46
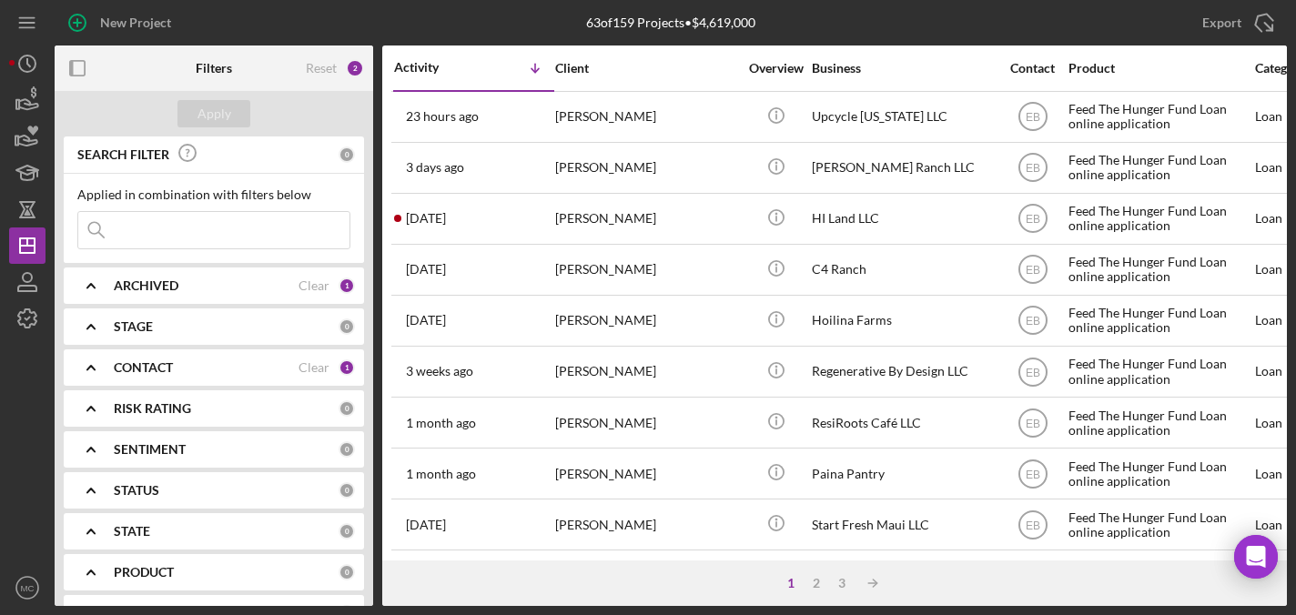
click at [150, 363] on b "CONTACT" at bounding box center [143, 368] width 59 height 15
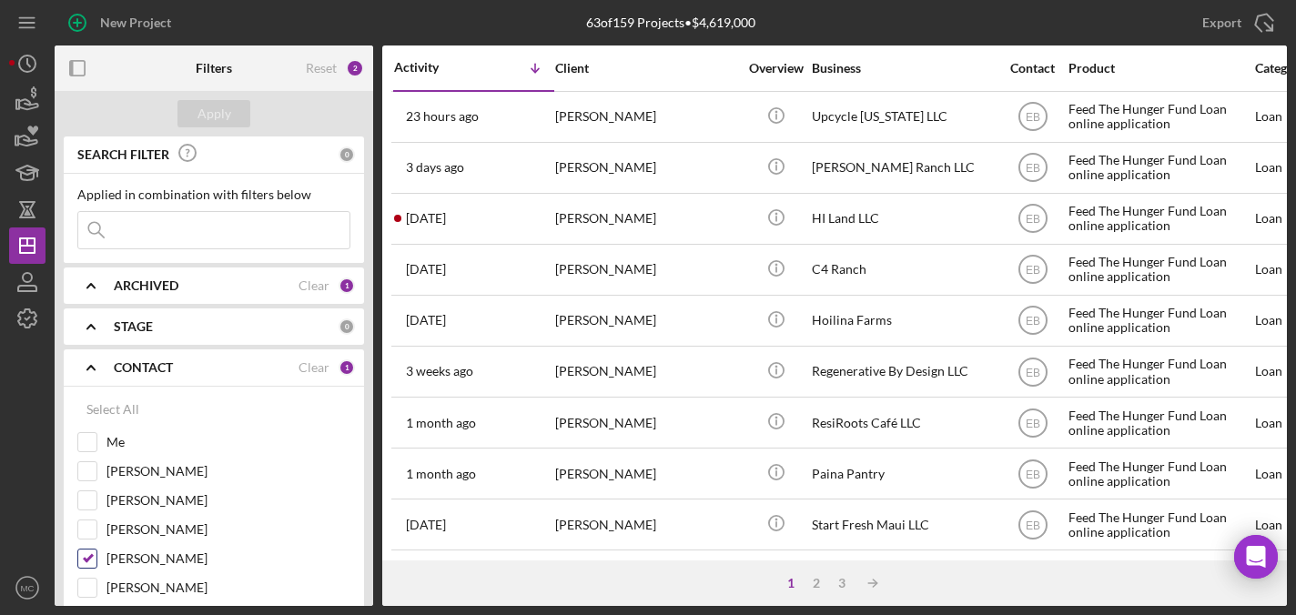
click at [92, 556] on input "[PERSON_NAME]" at bounding box center [87, 559] width 18 height 18
checkbox input "false"
click at [82, 479] on input "[PERSON_NAME]" at bounding box center [87, 471] width 18 height 18
checkbox input "true"
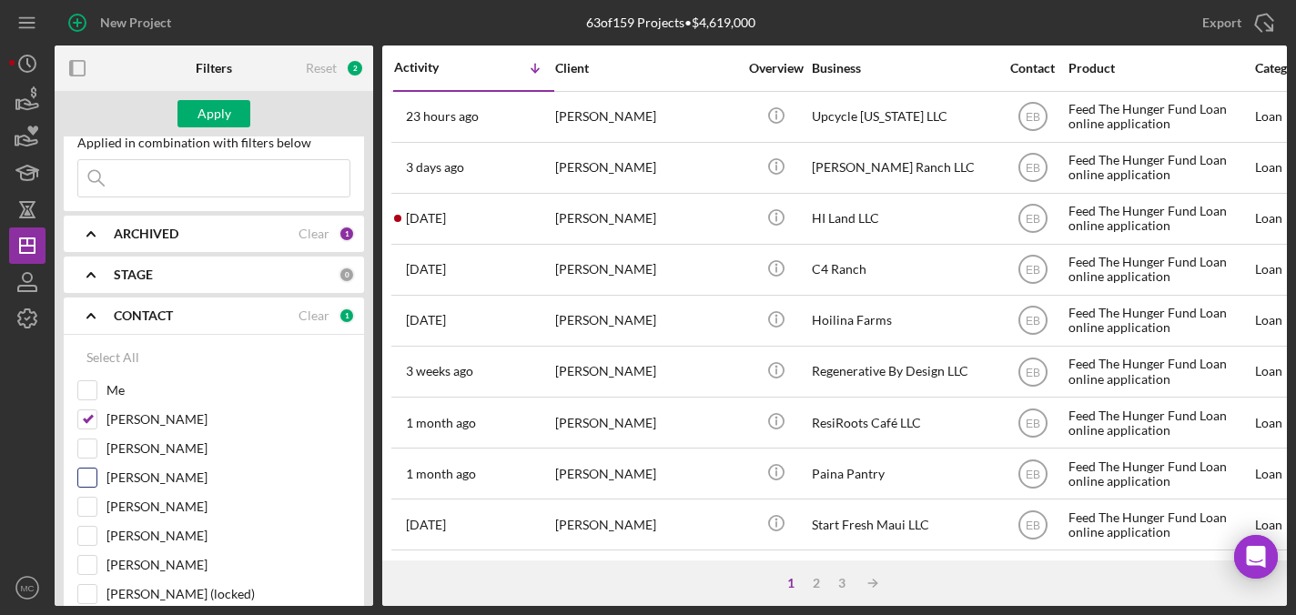
scroll to position [53, 0]
click at [83, 567] on input "[PERSON_NAME]" at bounding box center [87, 564] width 18 height 18
checkbox input "true"
click at [195, 122] on button "Apply" at bounding box center [214, 113] width 73 height 27
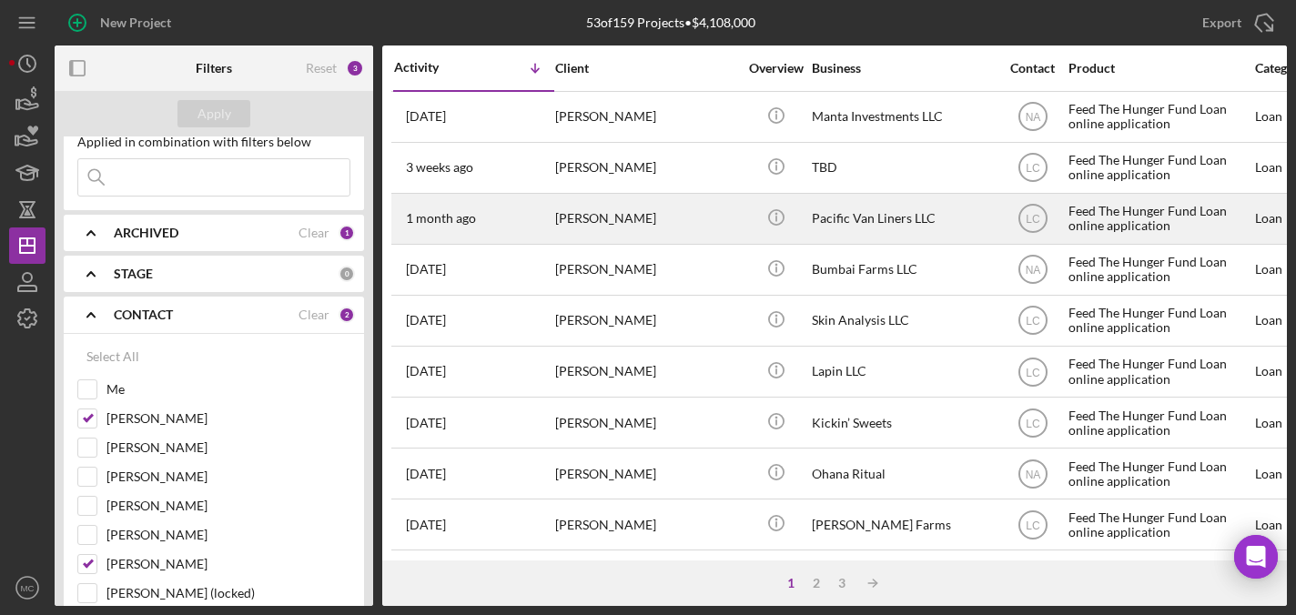
click at [690, 213] on div "[PERSON_NAME]" at bounding box center [646, 219] width 182 height 48
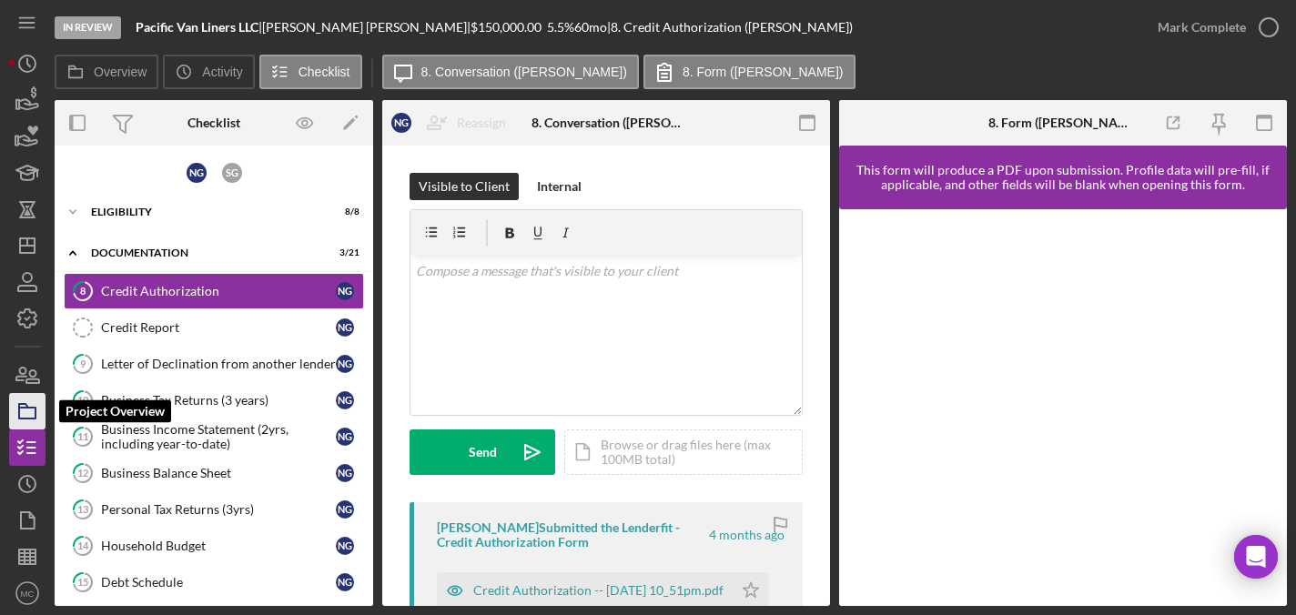
click at [26, 401] on icon "button" at bounding box center [28, 412] width 46 height 46
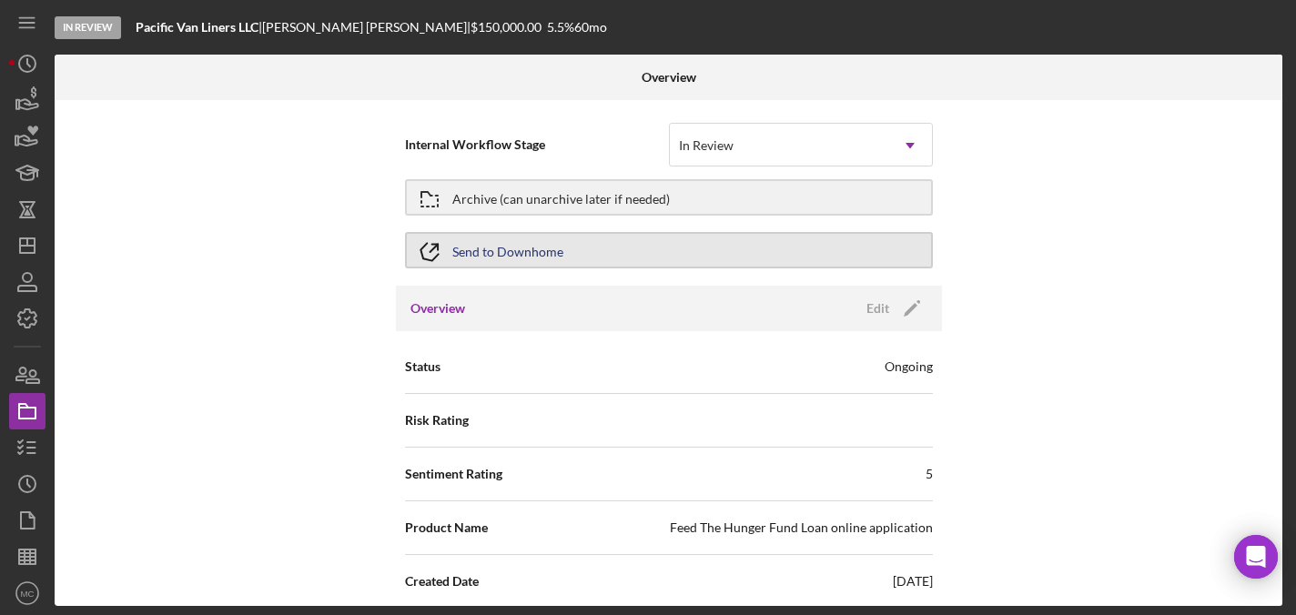
click at [494, 245] on div "Send to Downhome" at bounding box center [507, 250] width 111 height 33
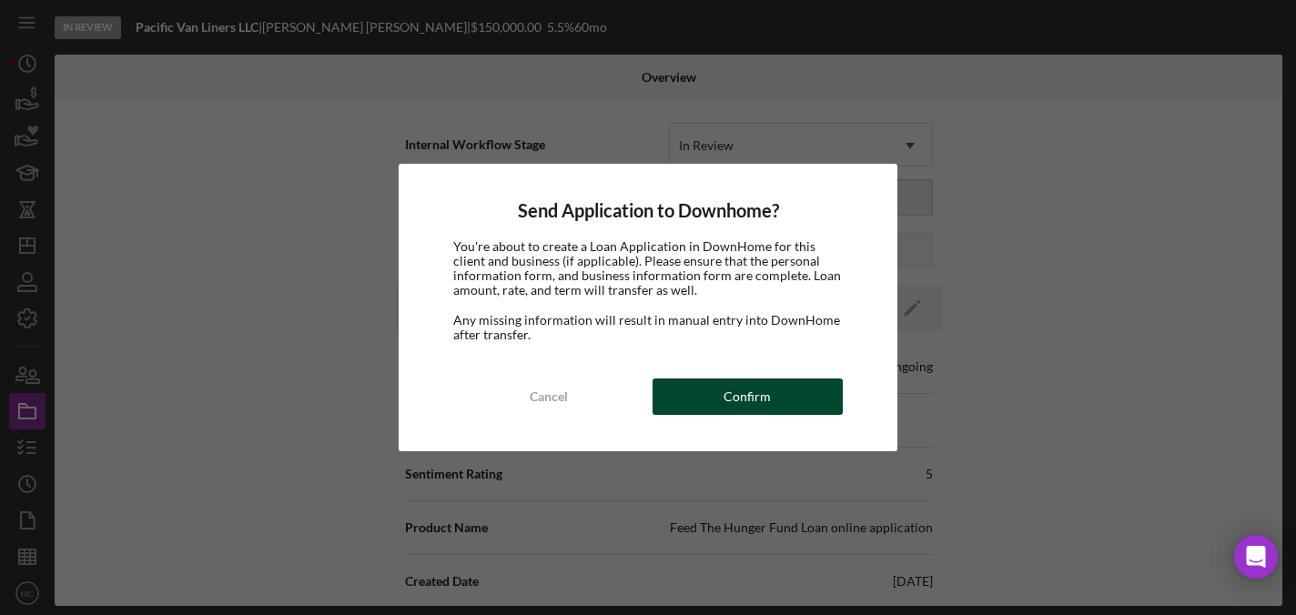
click at [734, 401] on div "Confirm" at bounding box center [747, 397] width 47 height 36
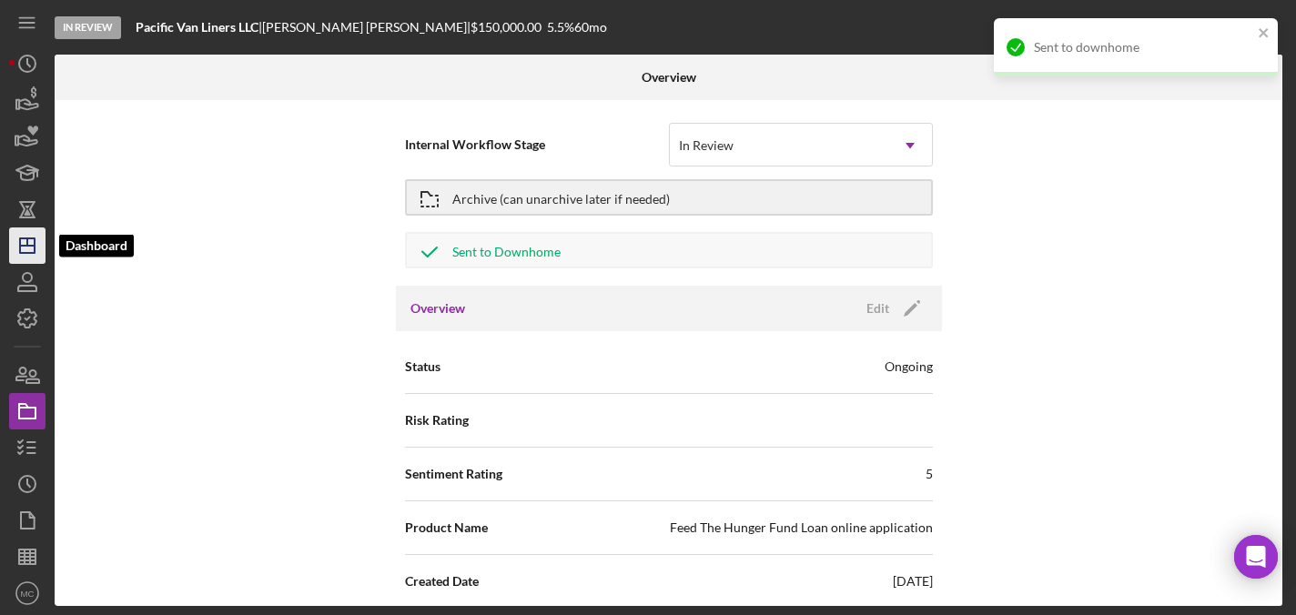
click at [21, 249] on icon "Icon/Dashboard" at bounding box center [28, 246] width 46 height 46
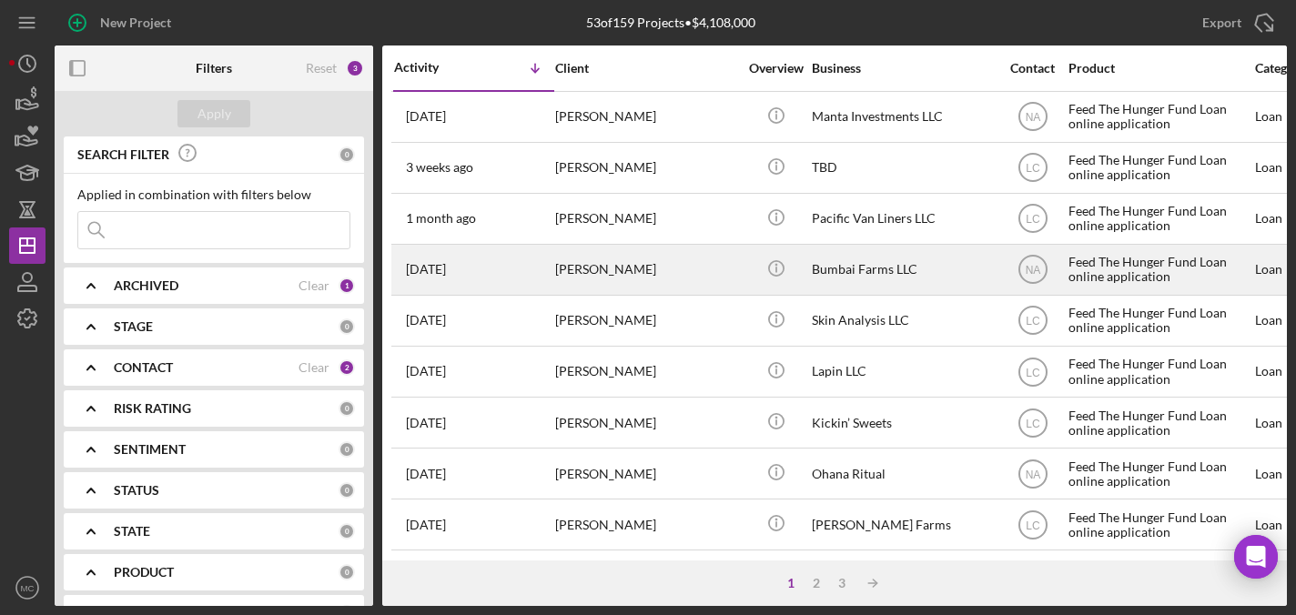
click at [671, 276] on div "[PERSON_NAME]" at bounding box center [646, 270] width 182 height 48
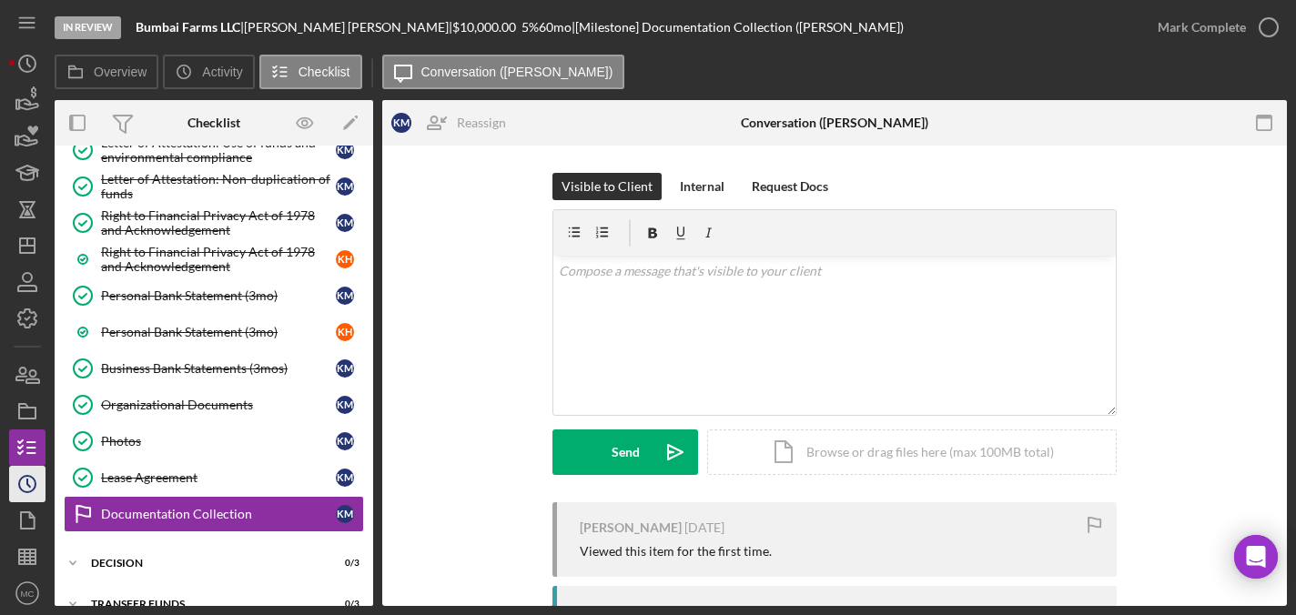
scroll to position [858, 0]
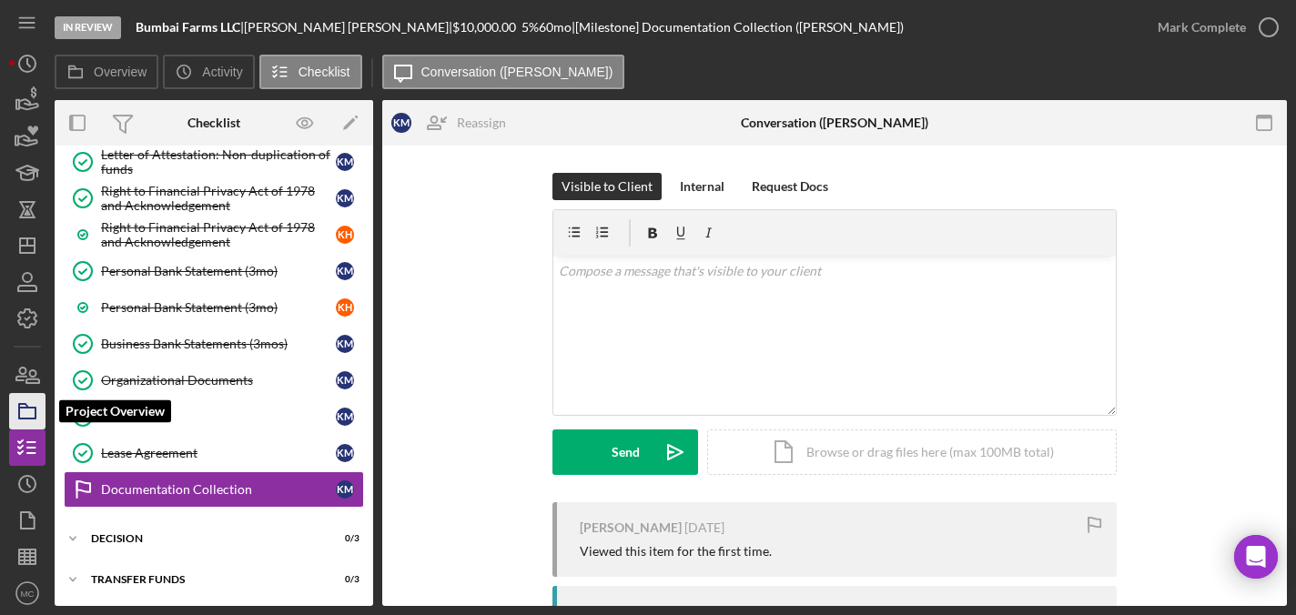
click at [25, 414] on icon "button" at bounding box center [28, 412] width 46 height 46
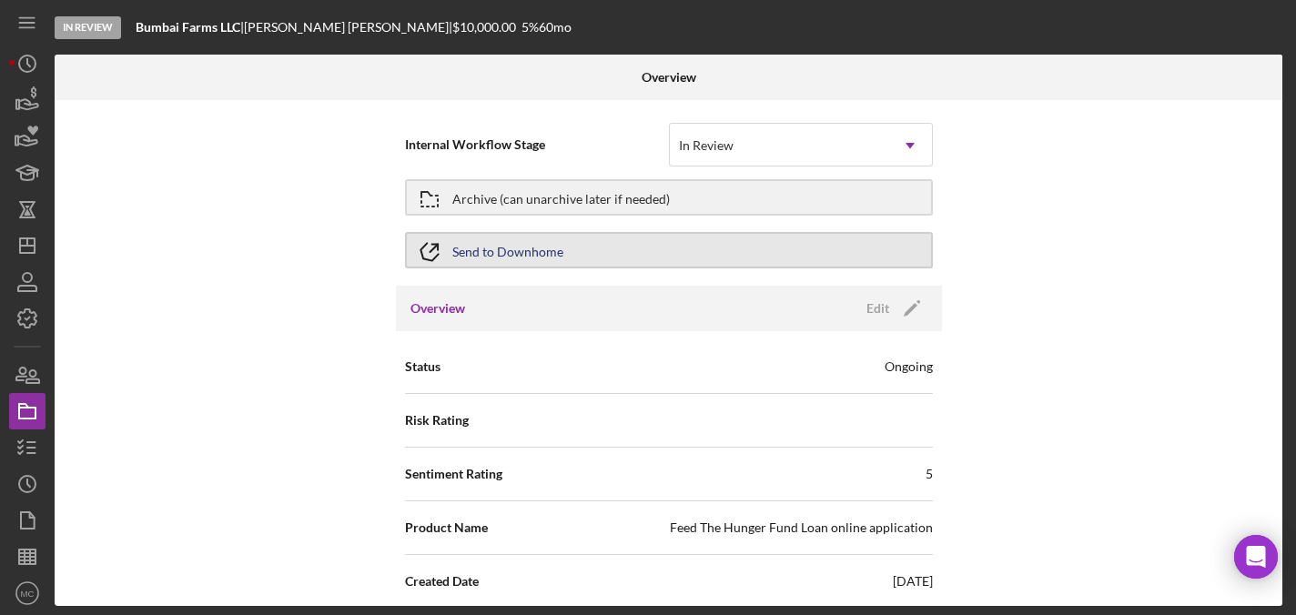
click at [473, 254] on div "Send to Downhome" at bounding box center [507, 250] width 111 height 33
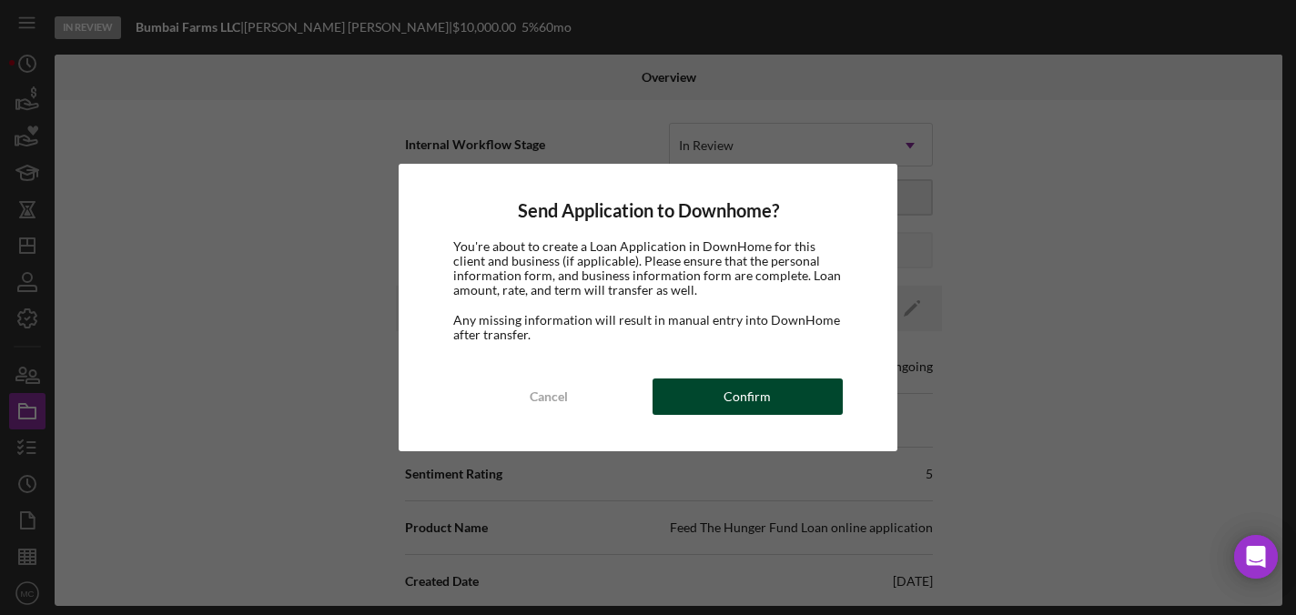
click at [706, 391] on button "Confirm" at bounding box center [748, 397] width 190 height 36
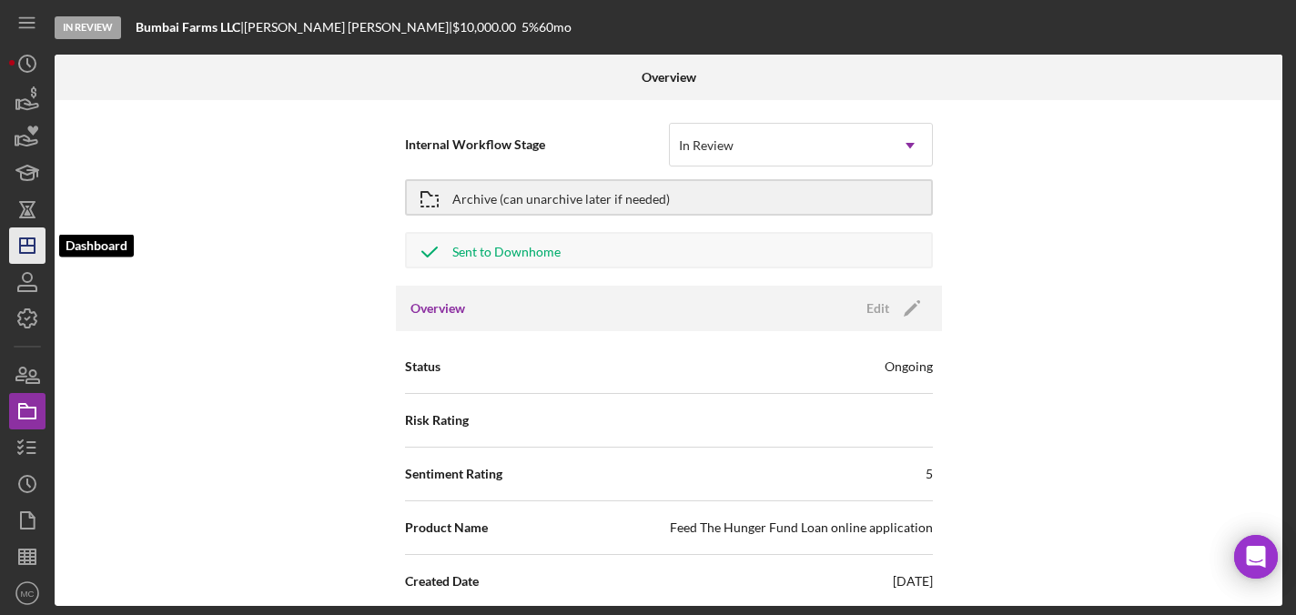
click at [21, 233] on icon "Icon/Dashboard" at bounding box center [28, 246] width 46 height 46
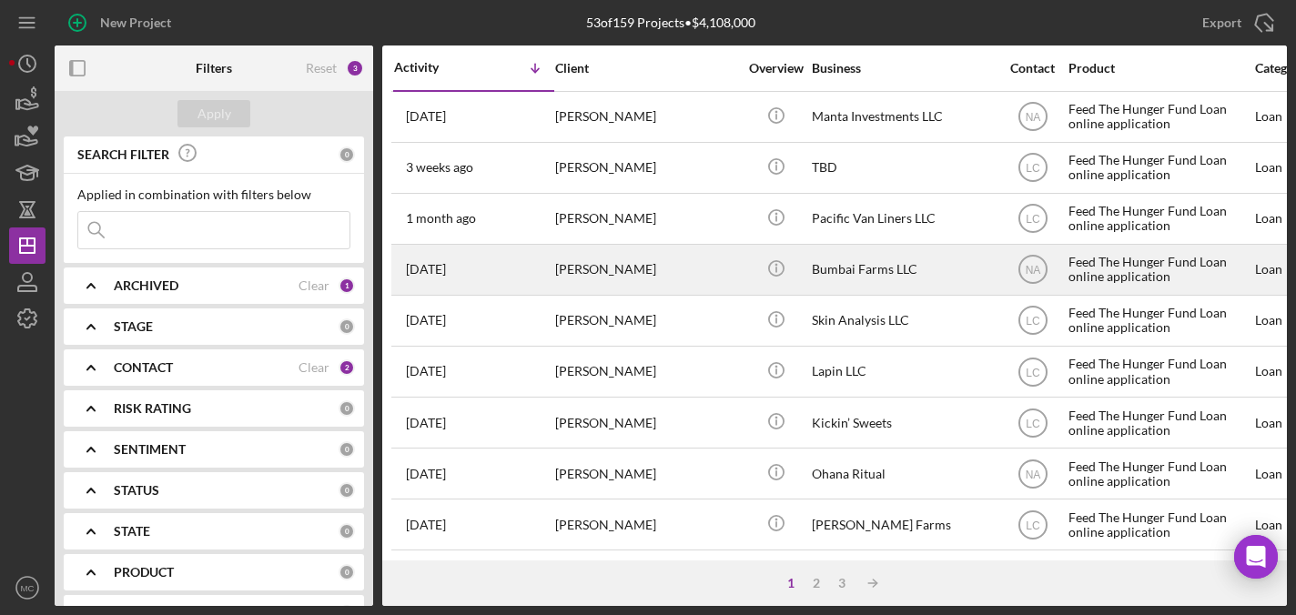
click at [686, 259] on div "[PERSON_NAME]" at bounding box center [646, 270] width 182 height 48
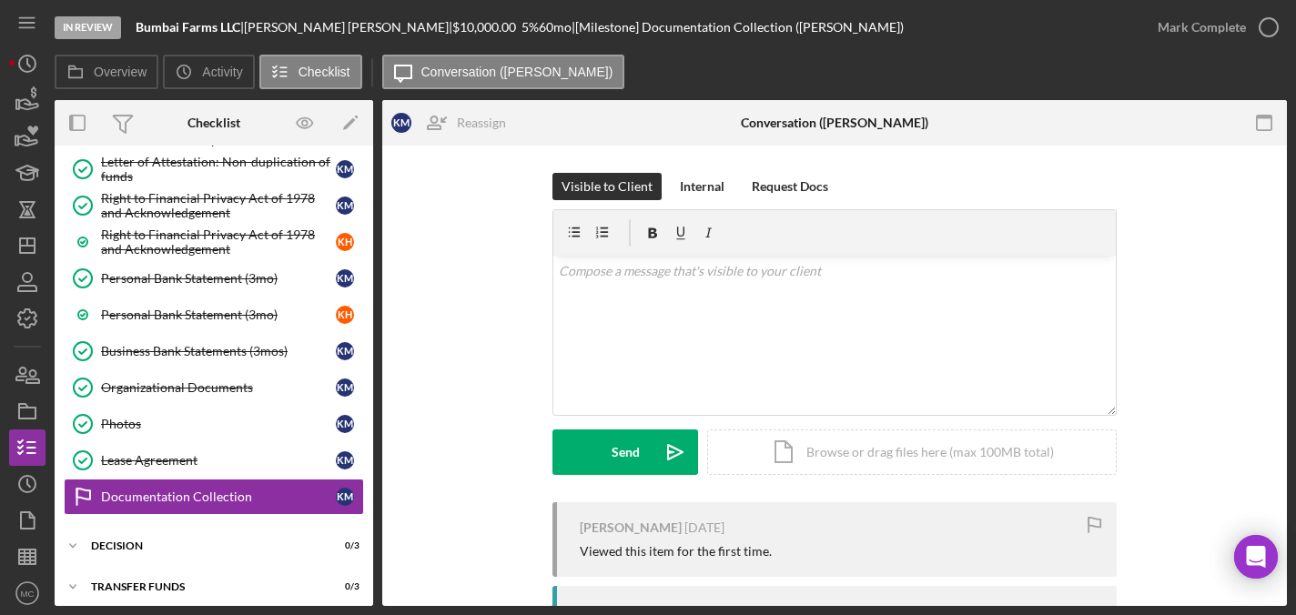
scroll to position [859, 0]
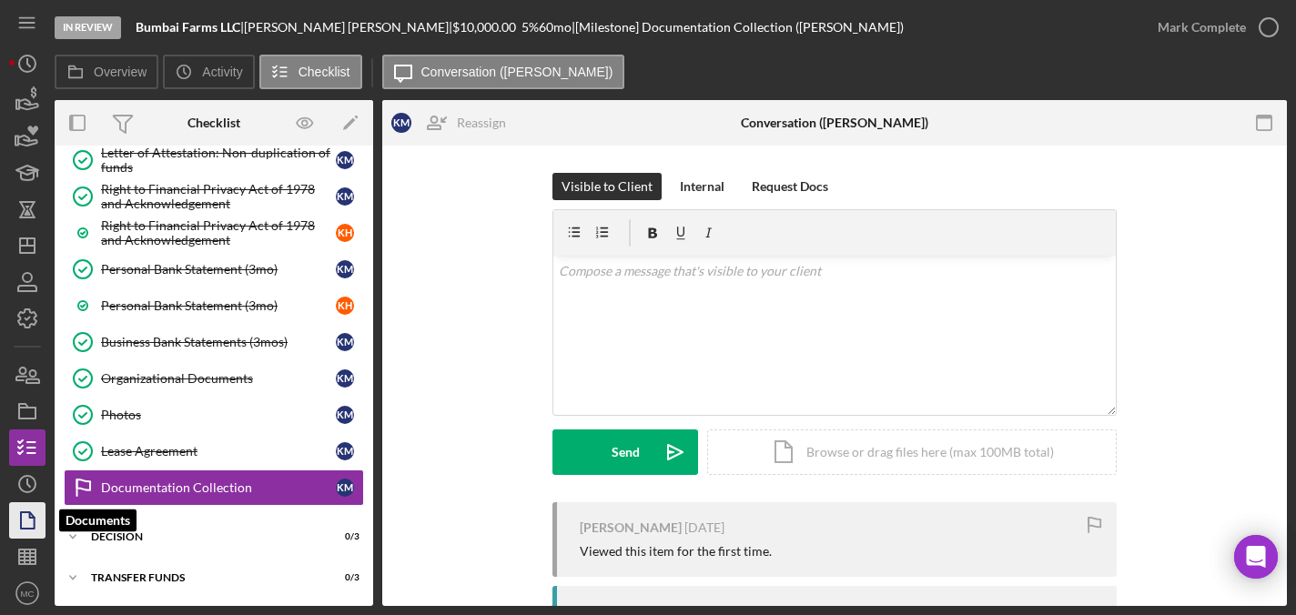
click at [25, 525] on icon "button" at bounding box center [28, 521] width 46 height 46
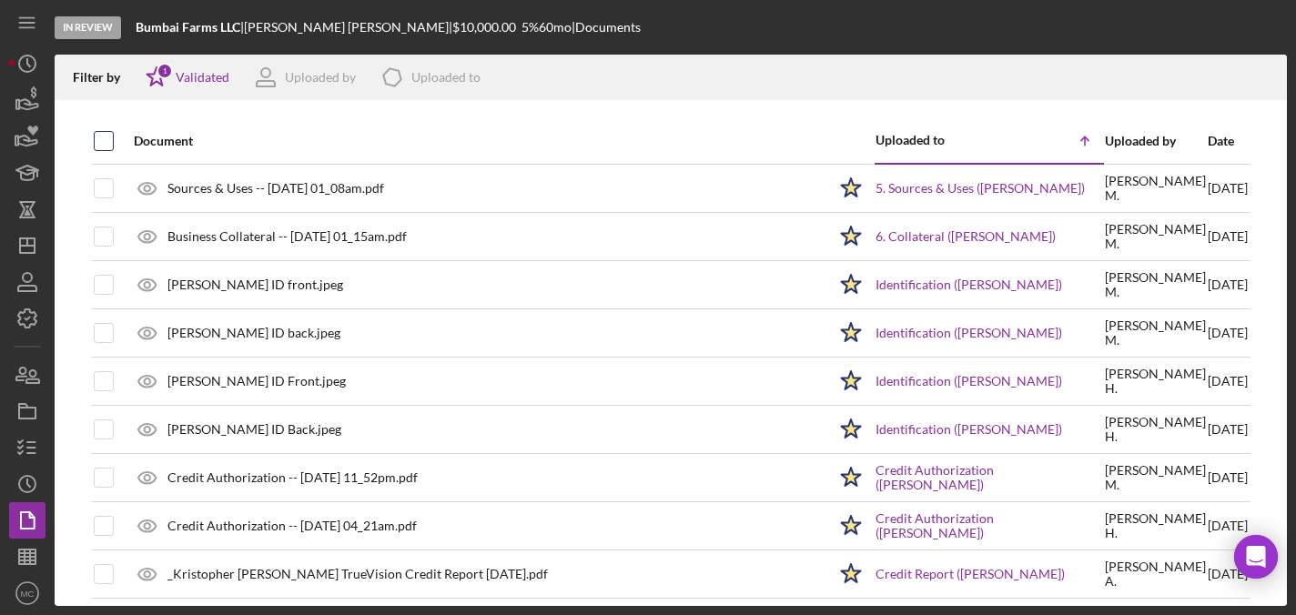
click at [97, 147] on input "checkbox" at bounding box center [104, 141] width 18 height 18
checkbox input "true"
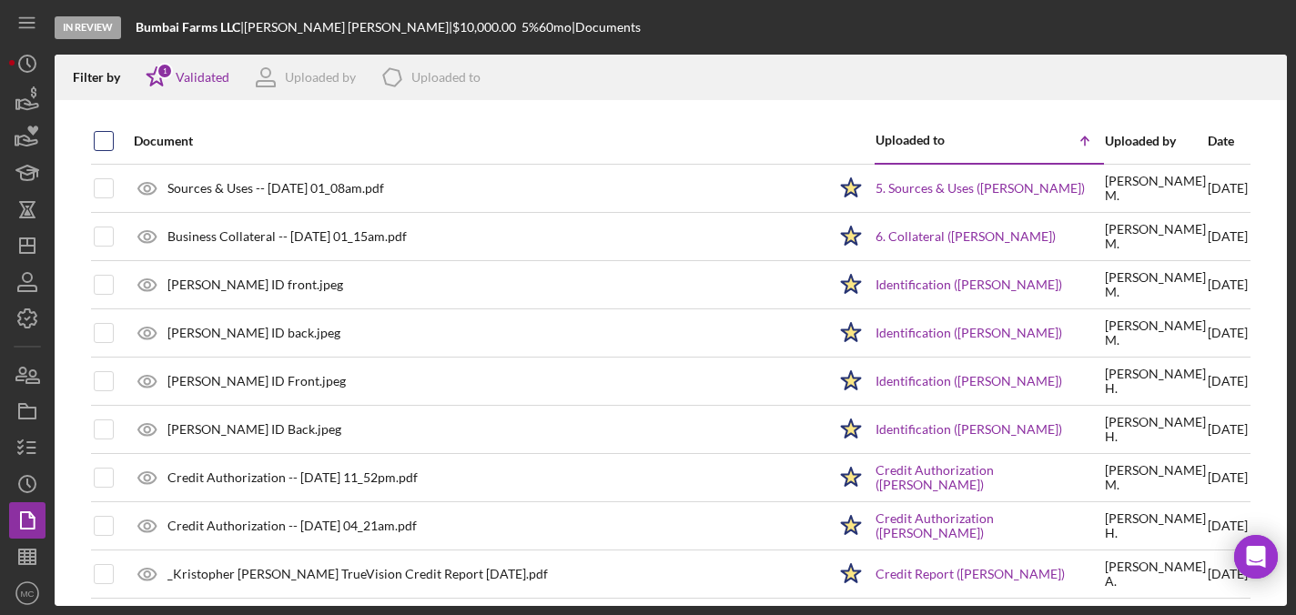
checkbox input "true"
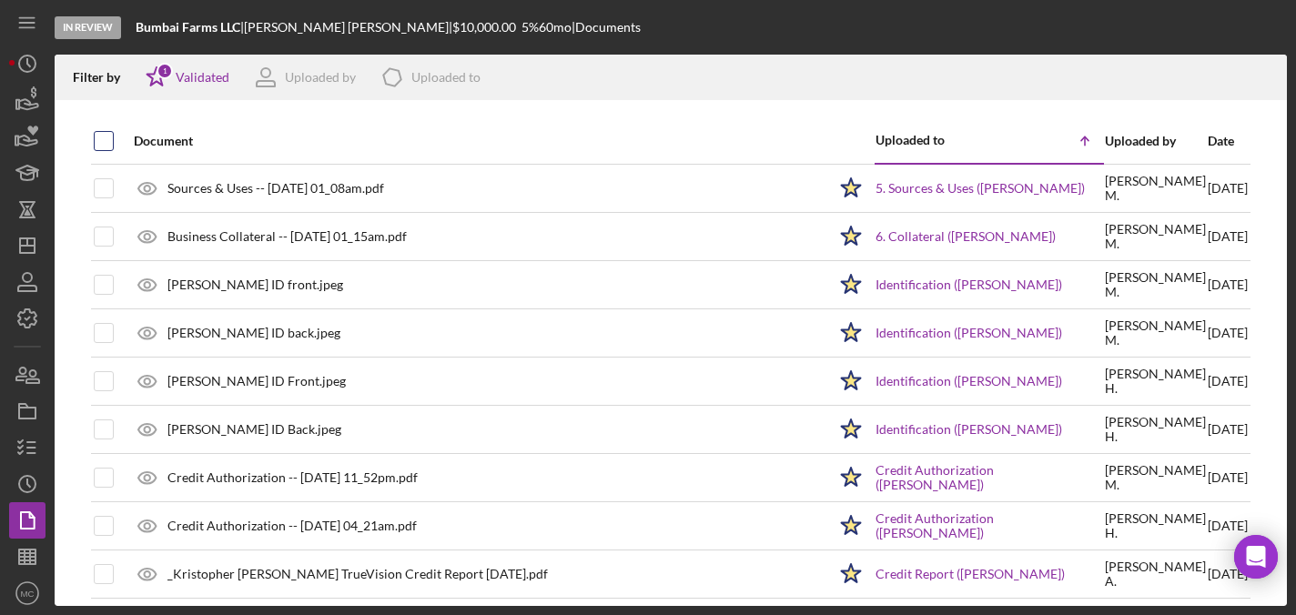
checkbox input "true"
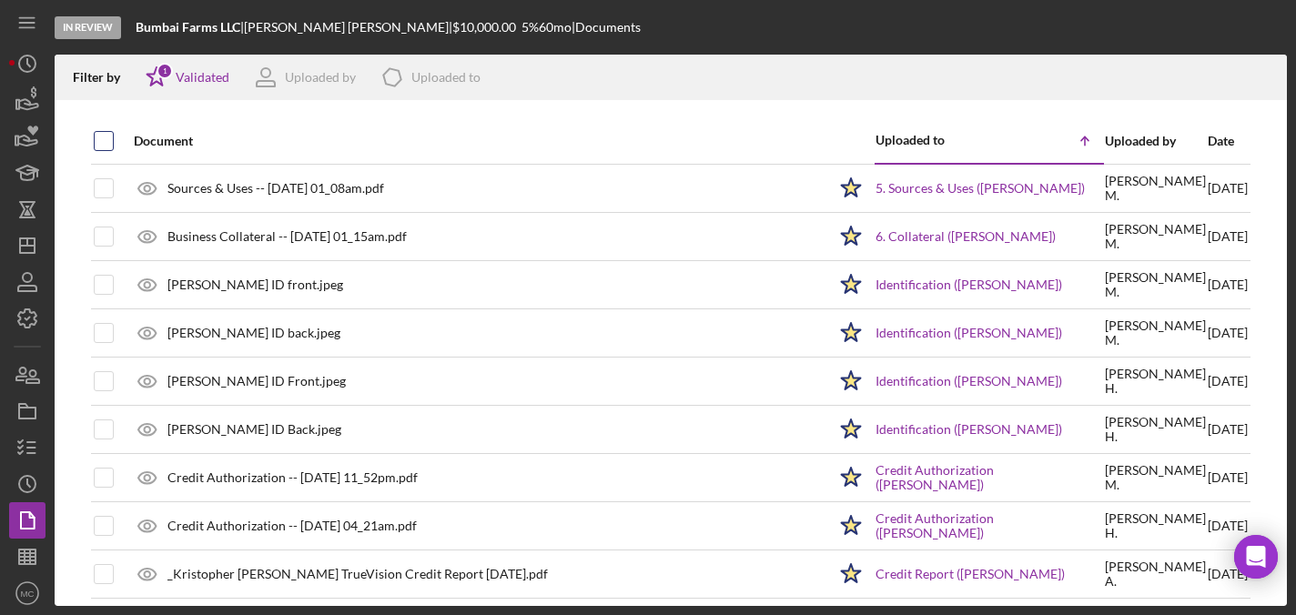
checkbox input "true"
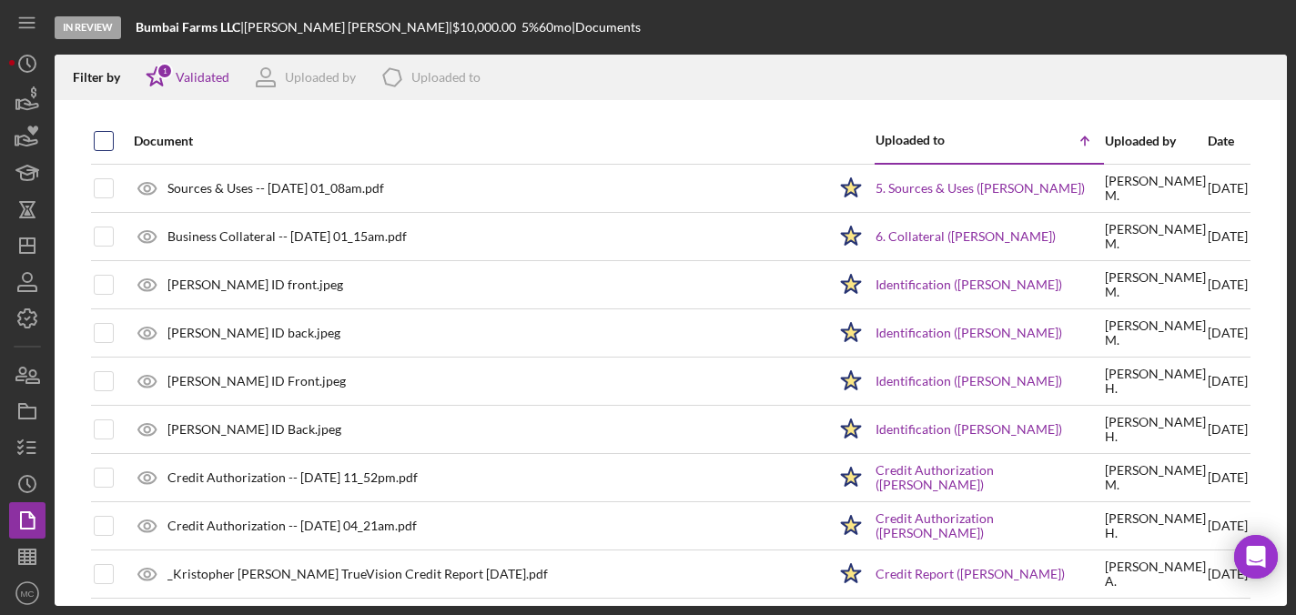
checkbox input "true"
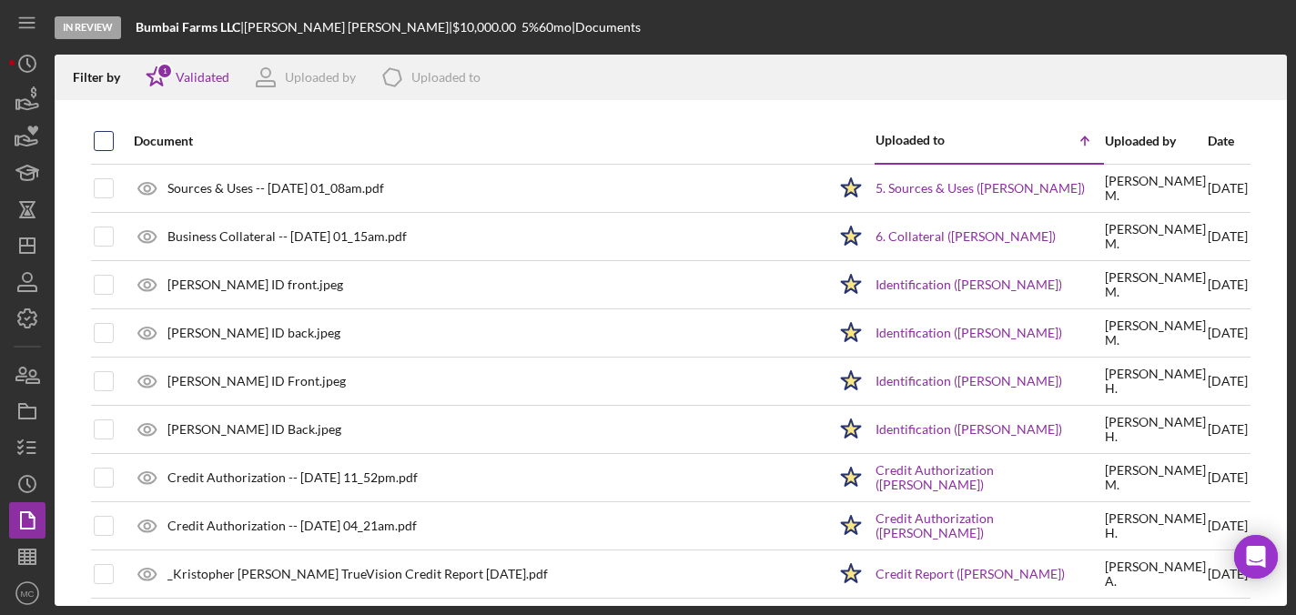
checkbox input "true"
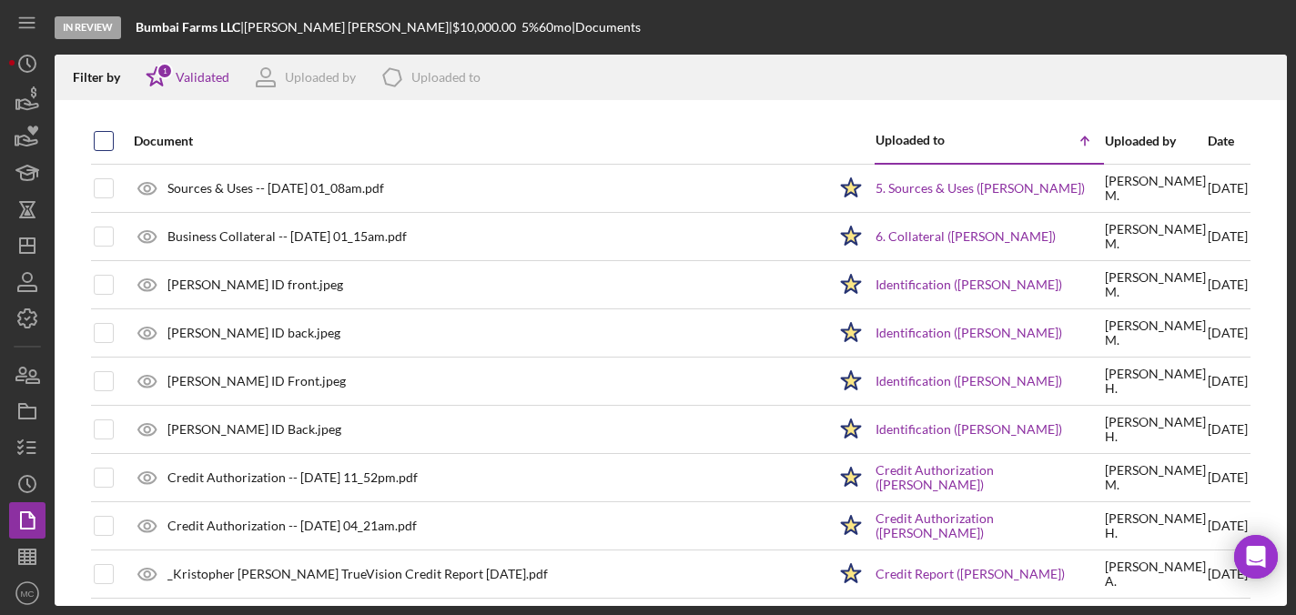
checkbox input "true"
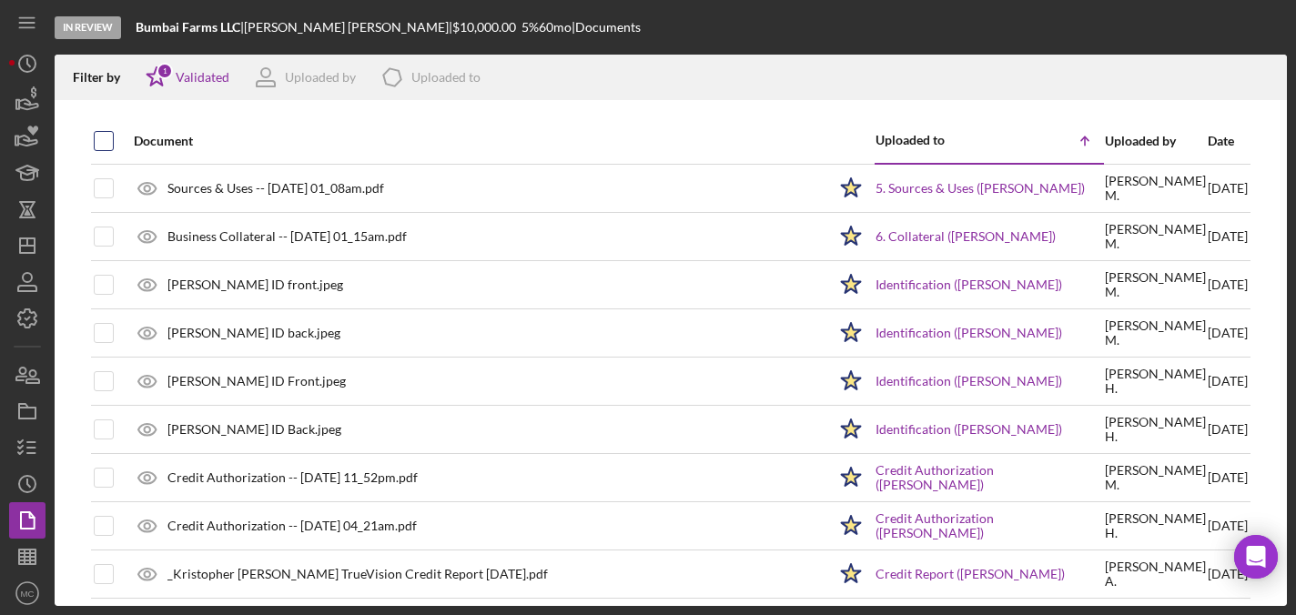
checkbox input "true"
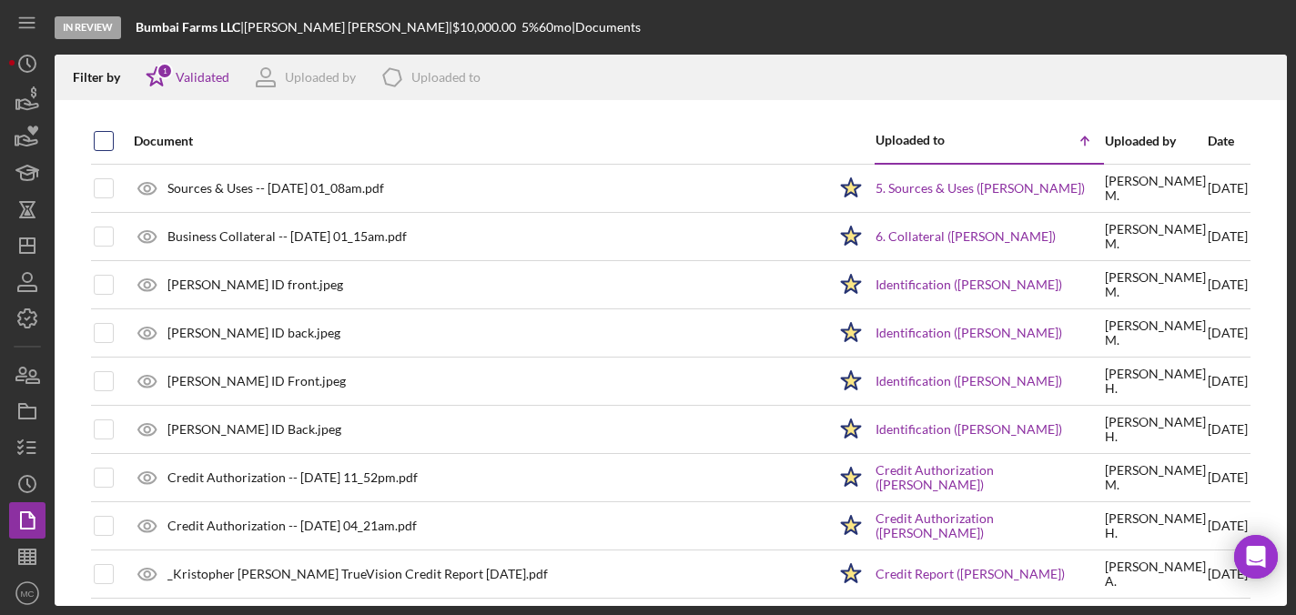
checkbox input "true"
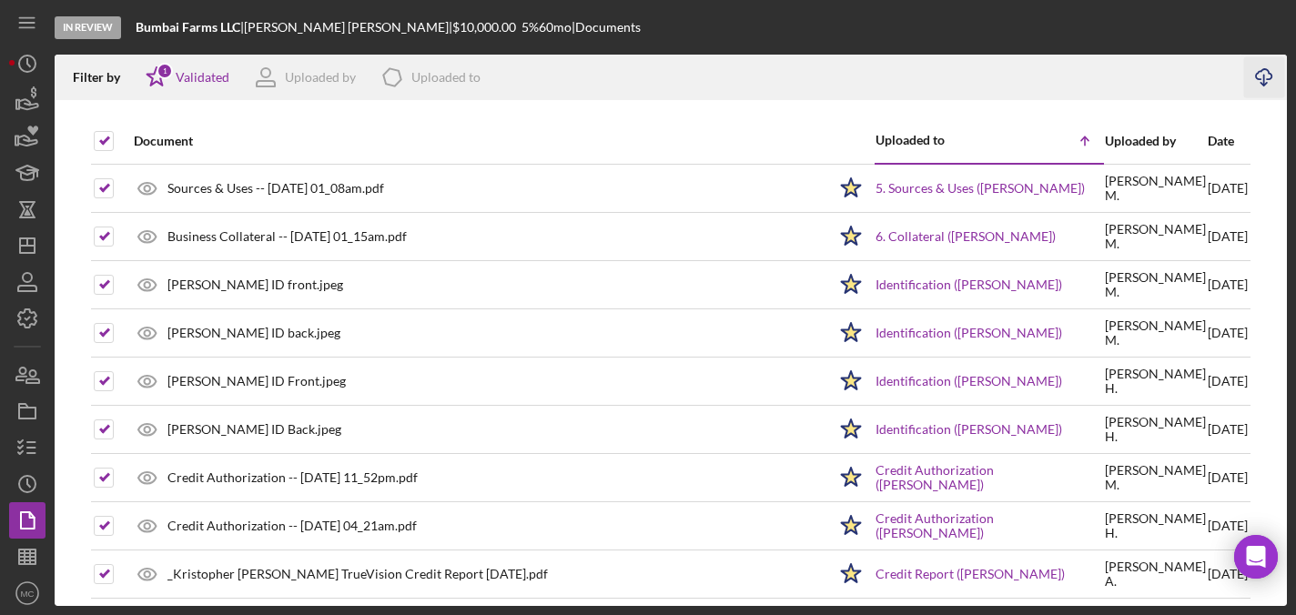
click at [1270, 74] on icon "Icon/Download" at bounding box center [1264, 77] width 41 height 41
click at [28, 243] on icon "Icon/Dashboard" at bounding box center [28, 246] width 46 height 46
